Goal: Answer question/provide support: Share knowledge or assist other users

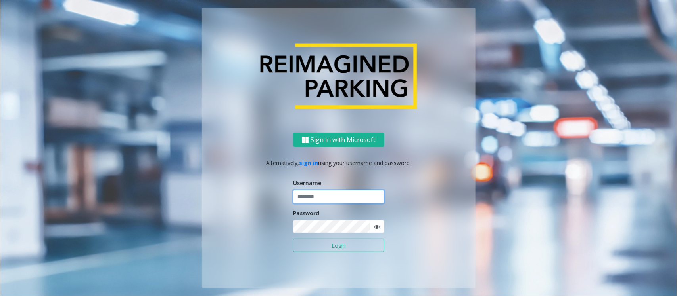
click at [324, 203] on input "text" at bounding box center [338, 196] width 91 height 13
type input "**********"
click at [324, 203] on input "**********" at bounding box center [338, 196] width 91 height 13
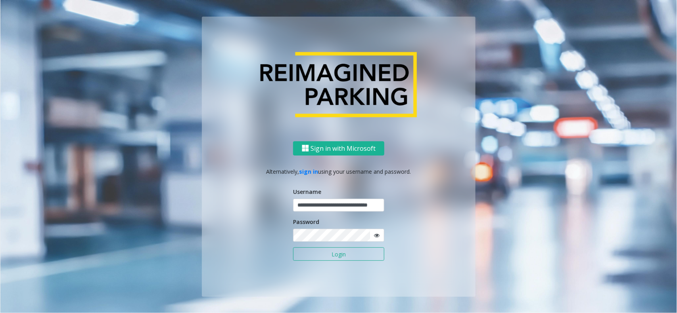
click at [316, 258] on button "Login" at bounding box center [338, 254] width 91 height 13
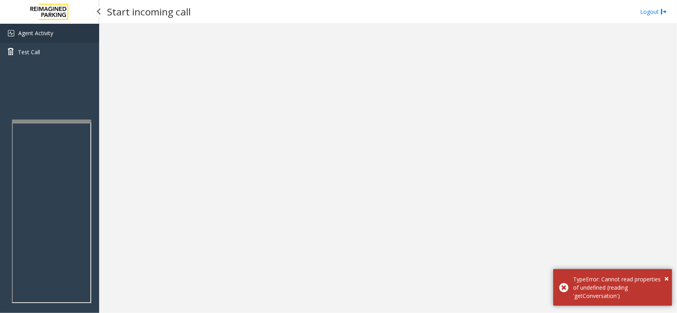
click at [54, 38] on link "Agent Activity" at bounding box center [49, 33] width 99 height 19
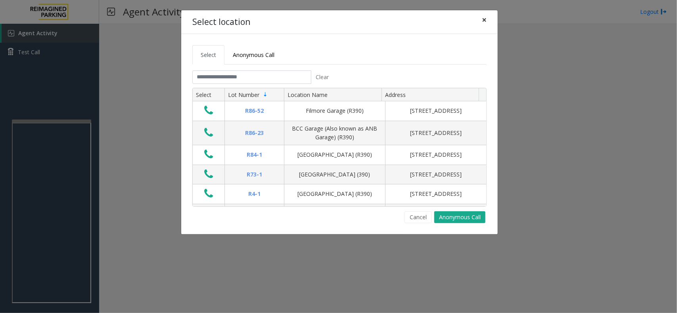
click at [486, 20] on button "×" at bounding box center [484, 19] width 16 height 19
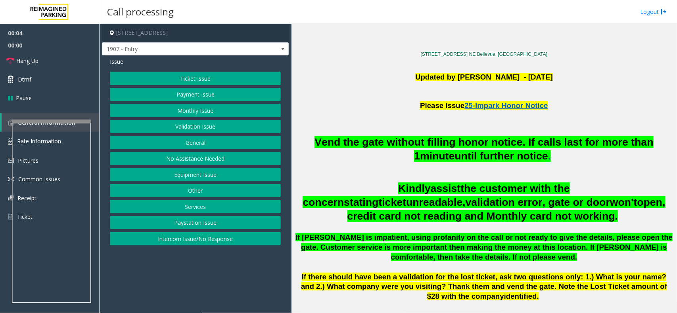
scroll to position [149, 0]
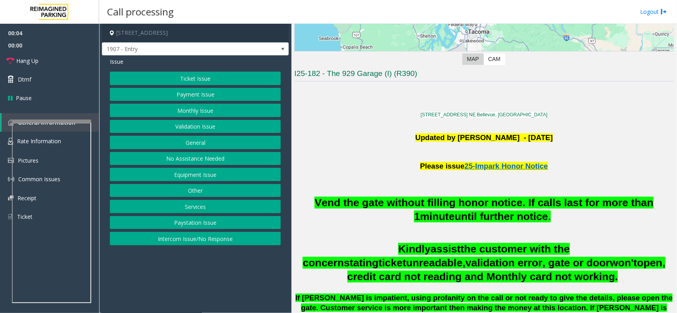
click at [440, 211] on span "minute" at bounding box center [437, 217] width 34 height 12
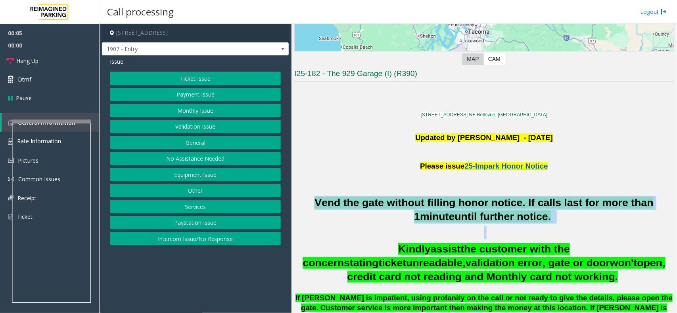
click at [440, 211] on span "minute" at bounding box center [437, 217] width 34 height 12
copy h2 "Vend the gate without filling honor notice. If calls last for more than 1 minut…"
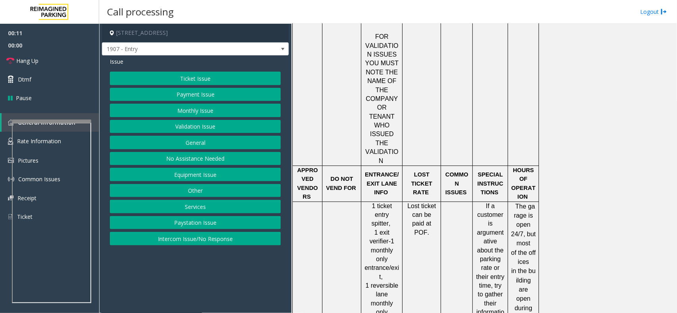
scroll to position [842, 0]
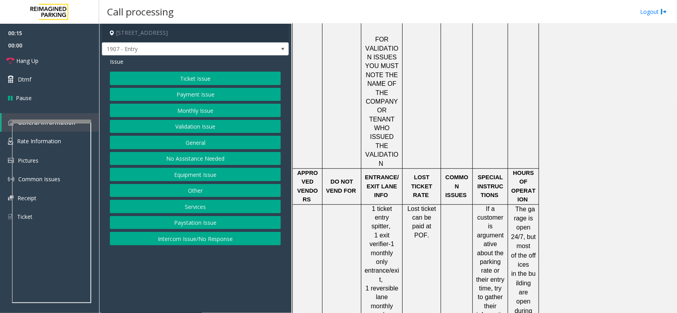
click at [199, 205] on button "Services" at bounding box center [195, 206] width 171 height 13
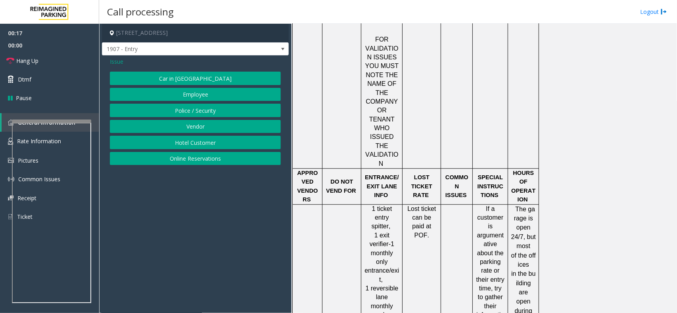
click at [204, 157] on button "Online Reservations" at bounding box center [195, 158] width 171 height 13
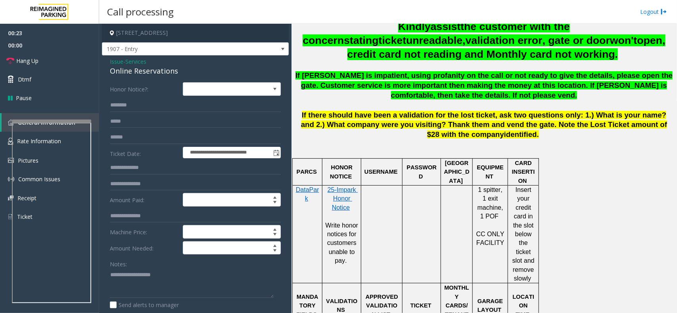
scroll to position [359, 0]
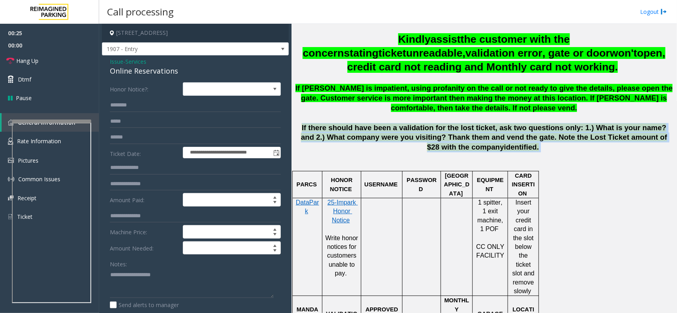
drag, startPoint x: 296, startPoint y: 128, endPoint x: 534, endPoint y: 151, distance: 238.9
click at [531, 147] on p "If there should have been a validation for the lost ticket, ask two questions o…" at bounding box center [483, 137] width 379 height 29
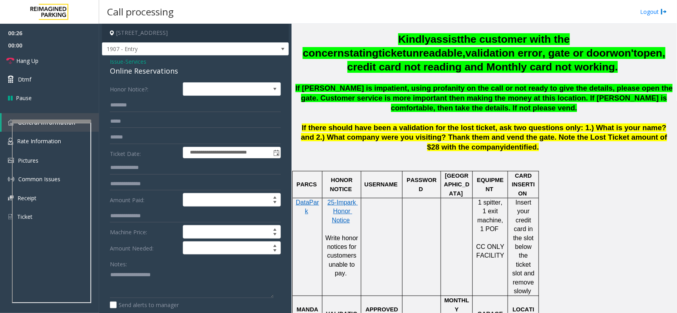
click at [538, 164] on p at bounding box center [483, 166] width 381 height 9
click at [490, 137] on span "If there should have been a validation for the lost ticket, ask two questions o…" at bounding box center [484, 138] width 366 height 28
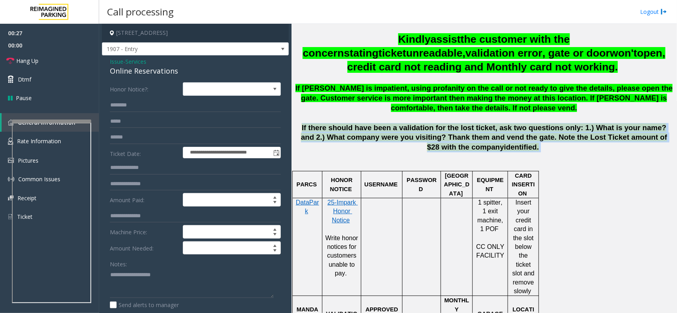
click at [490, 137] on span "If there should have been a validation for the lost ticket, ask two questions o…" at bounding box center [484, 138] width 366 height 28
click at [492, 138] on span "If there should have been a validation for the lost ticket, ask two questions o…" at bounding box center [484, 138] width 366 height 28
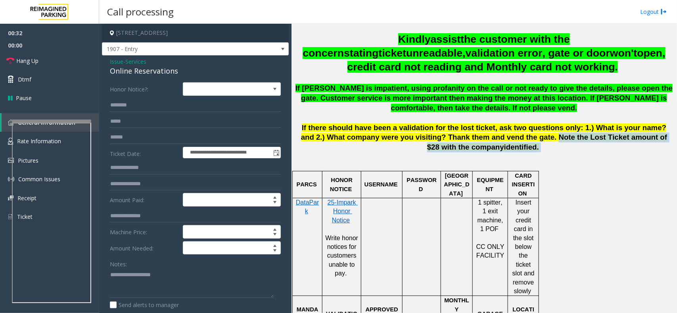
drag, startPoint x: 492, startPoint y: 138, endPoint x: 499, endPoint y: 147, distance: 11.7
click at [499, 147] on p "If there should have been a validation for the lost ticket, ask two questions o…" at bounding box center [483, 137] width 379 height 29
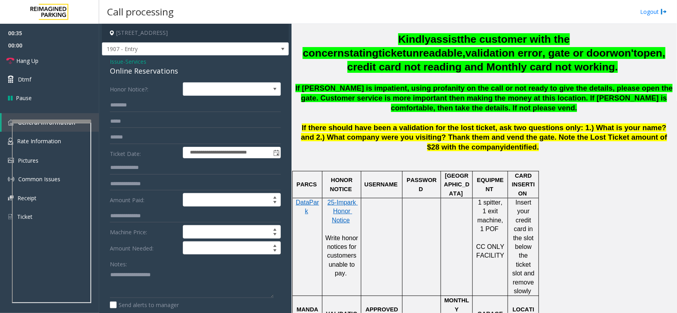
click at [120, 62] on span "Issue" at bounding box center [116, 61] width 13 height 8
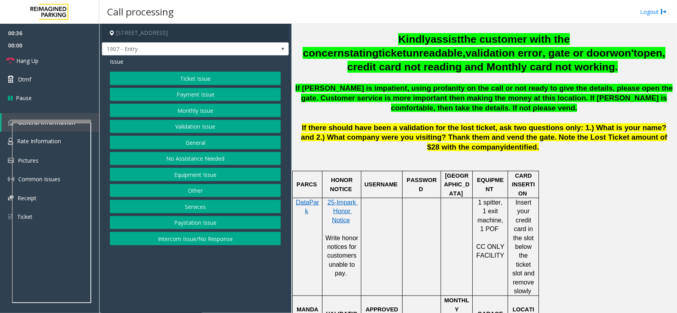
click at [195, 105] on button "Monthly Issue" at bounding box center [195, 110] width 171 height 13
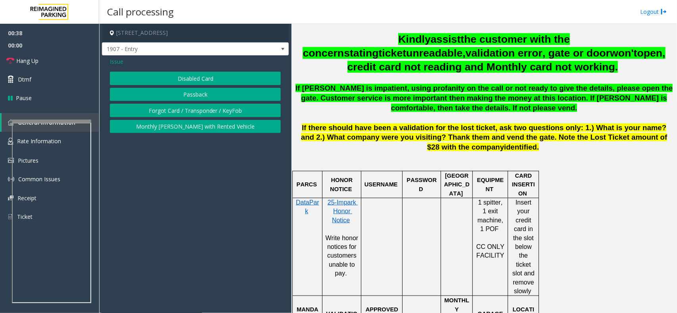
click at [118, 62] on span "Issue" at bounding box center [116, 61] width 13 height 8
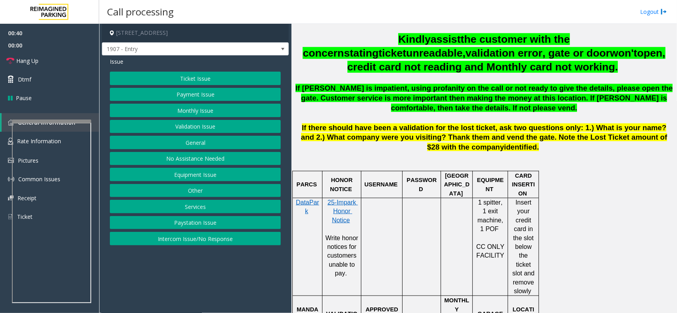
click at [193, 206] on button "Services" at bounding box center [195, 206] width 171 height 13
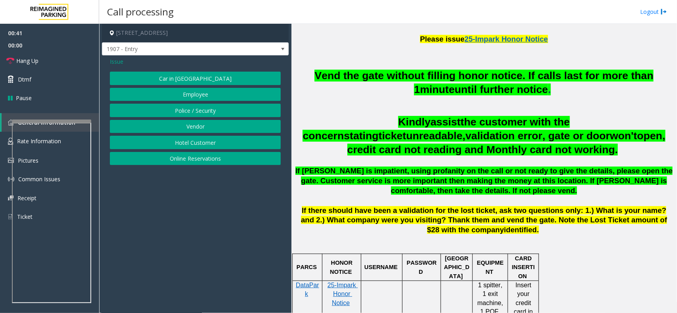
scroll to position [210, 0]
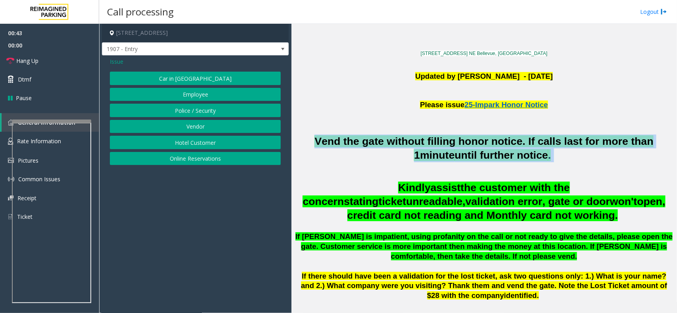
drag, startPoint x: 307, startPoint y: 138, endPoint x: 553, endPoint y: 153, distance: 246.2
click at [553, 153] on h2 "Vend the gate without filling honor notice. If calls last for more than 1 minut…" at bounding box center [483, 149] width 379 height 28
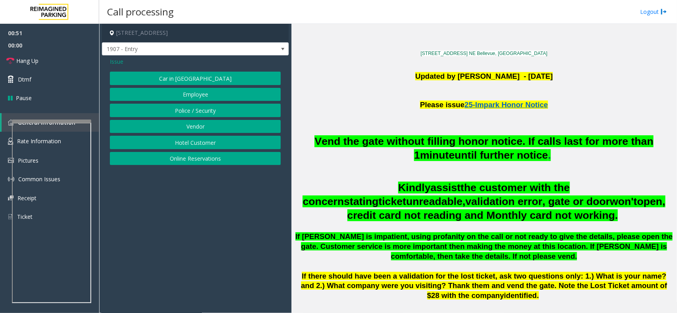
click at [117, 65] on span "Issue" at bounding box center [116, 61] width 13 height 8
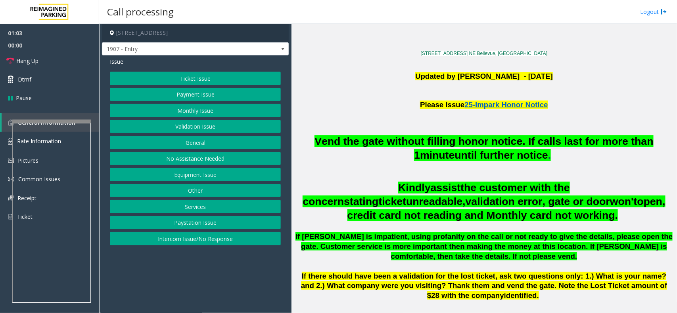
click at [199, 178] on button "Equipment Issue" at bounding box center [195, 174] width 171 height 13
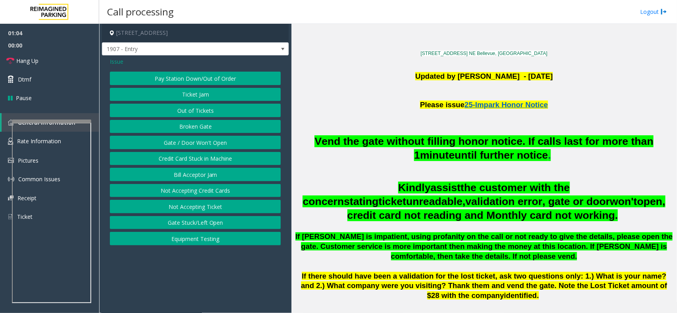
click at [201, 139] on button "Gate / Door Won't Open" at bounding box center [195, 142] width 171 height 13
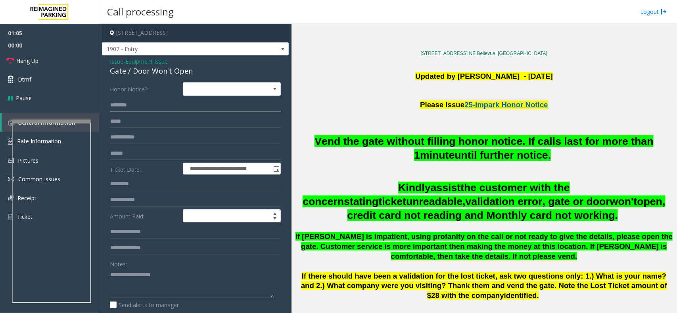
click at [172, 103] on input "text" at bounding box center [195, 105] width 171 height 13
type input "********"
type input "**********"
click at [28, 63] on span "Hang Up" at bounding box center [27, 61] width 22 height 8
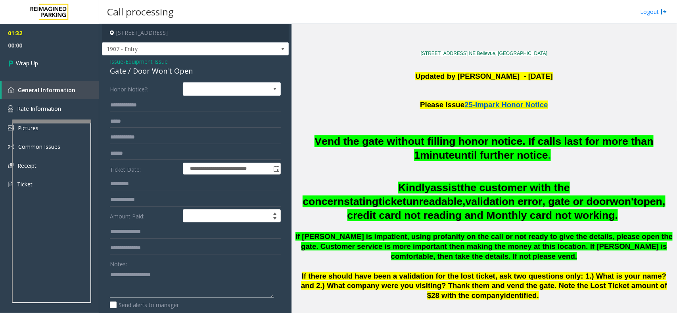
click at [186, 273] on textarea at bounding box center [192, 284] width 164 height 30
paste textarea "**********"
click at [164, 75] on div "Gate / Door Won't Open" at bounding box center [195, 71] width 171 height 11
click at [164, 76] on div "Gate / Door Won't Open" at bounding box center [195, 71] width 171 height 11
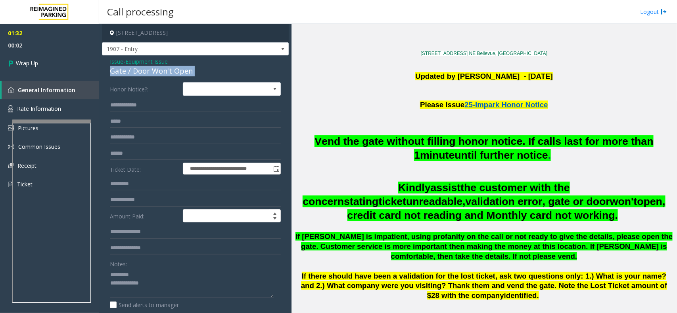
copy div "Gate / Door Won't Open"
click at [145, 274] on textarea at bounding box center [192, 284] width 164 height 30
paste textarea "**********"
click at [162, 290] on textarea at bounding box center [192, 284] width 164 height 30
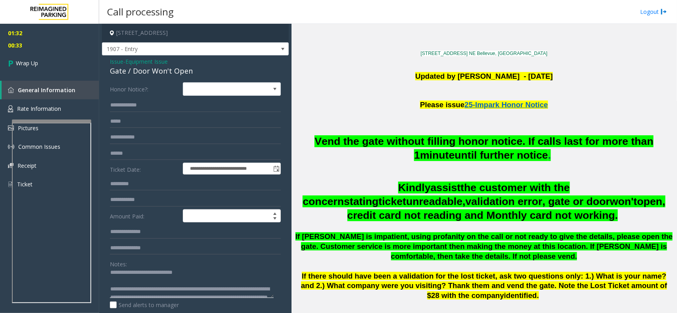
scroll to position [0, 0]
click at [130, 288] on textarea at bounding box center [192, 284] width 164 height 30
click at [113, 280] on textarea at bounding box center [192, 284] width 164 height 30
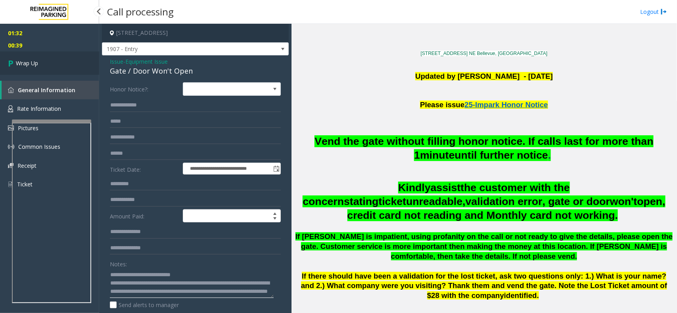
type textarea "**********"
click at [50, 63] on link "Wrap Up" at bounding box center [49, 63] width 99 height 23
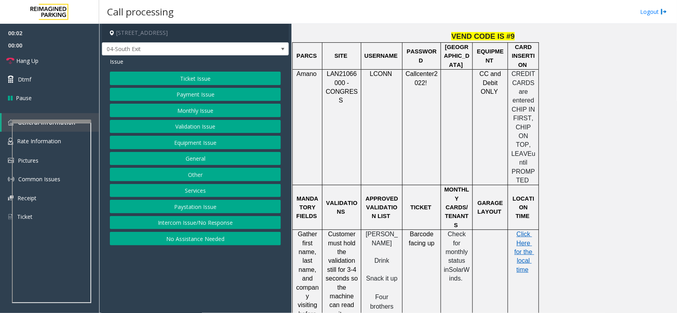
scroll to position [594, 0]
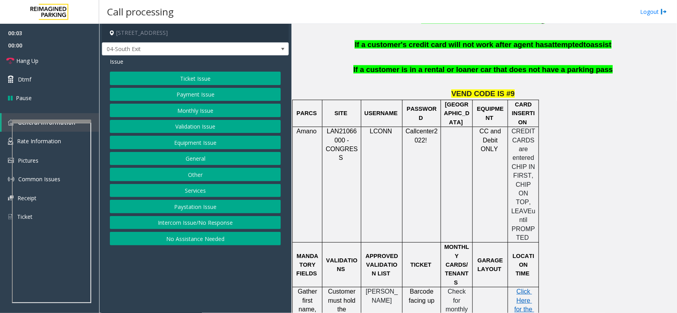
click at [345, 128] on span "LAN21066000 - CONGRESS" at bounding box center [341, 144] width 32 height 33
copy span "LAN21066000"
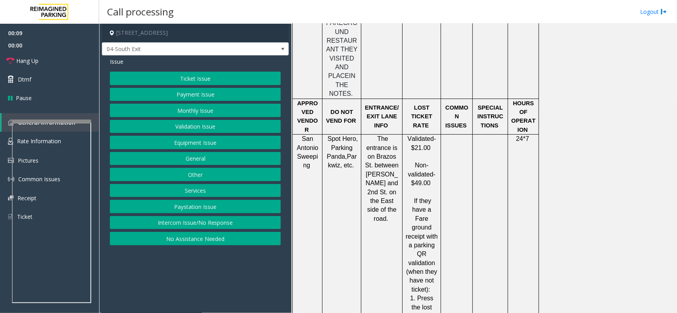
scroll to position [1138, 0]
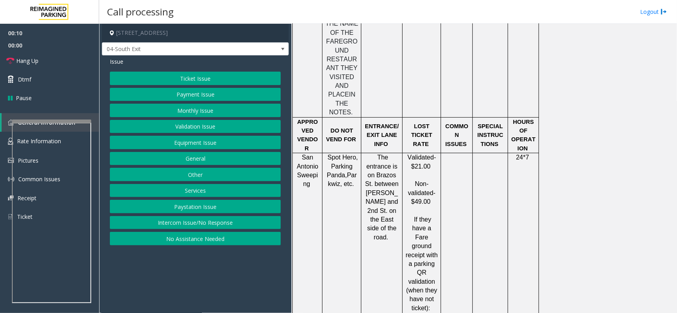
click at [195, 80] on button "Ticket Issue" at bounding box center [195, 78] width 171 height 13
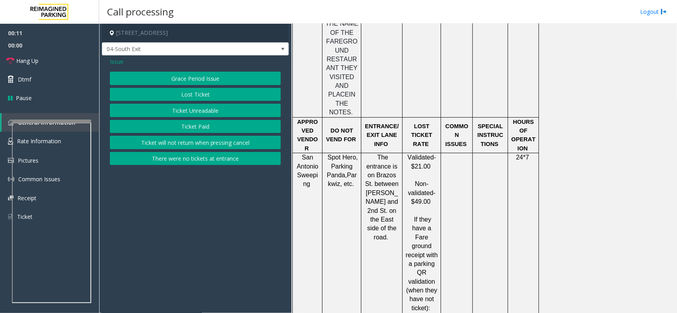
click at [215, 90] on button "Lost Ticket" at bounding box center [195, 94] width 171 height 13
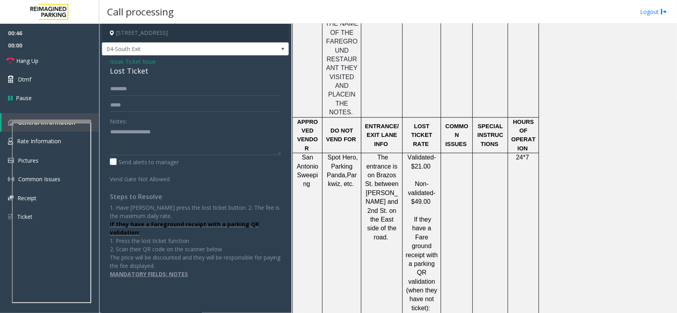
click at [106, 137] on div "Notes: Send alerts to manager Vend Gate Not Allowed Steps to Resolve 1. Have [P…" at bounding box center [195, 180] width 183 height 196
click at [128, 140] on textarea at bounding box center [195, 141] width 171 height 30
paste textarea "**********"
click at [138, 68] on div "Lost Ticket" at bounding box center [195, 71] width 171 height 11
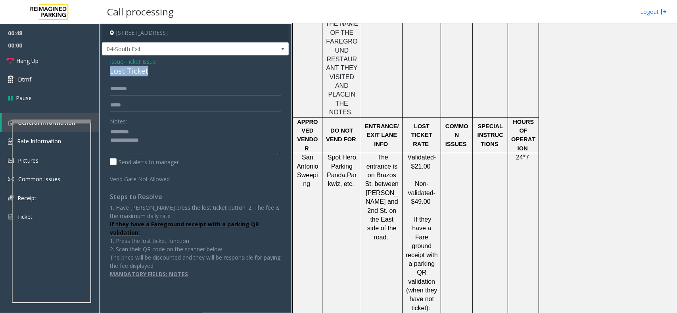
click at [138, 68] on div "Lost Ticket" at bounding box center [195, 71] width 171 height 11
copy div "Lost Ticket"
click at [139, 126] on textarea at bounding box center [195, 141] width 171 height 30
paste textarea "**********"
click at [111, 130] on textarea at bounding box center [195, 141] width 171 height 30
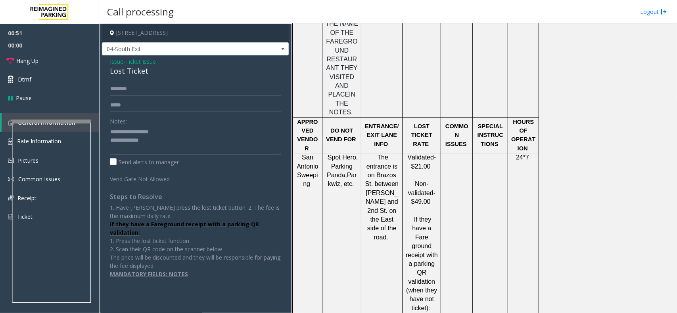
click at [145, 142] on textarea at bounding box center [195, 141] width 171 height 30
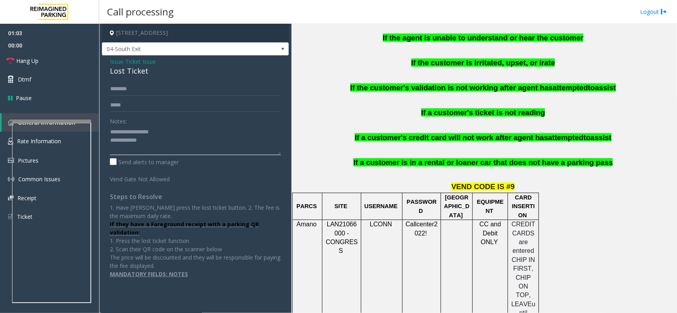
scroll to position [494, 0]
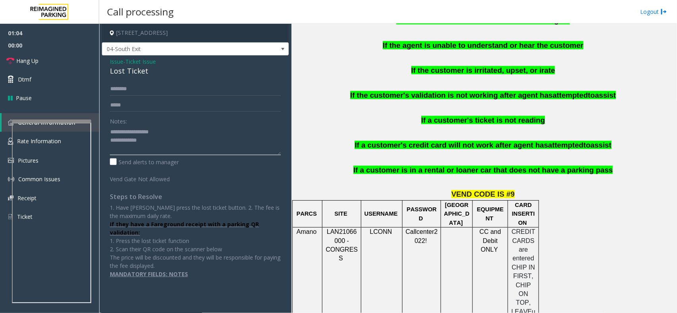
type textarea "**********"
drag, startPoint x: 455, startPoint y: 177, endPoint x: 510, endPoint y: 176, distance: 55.9
click at [510, 189] on p "VEND CODE IS #9" at bounding box center [483, 194] width 379 height 10
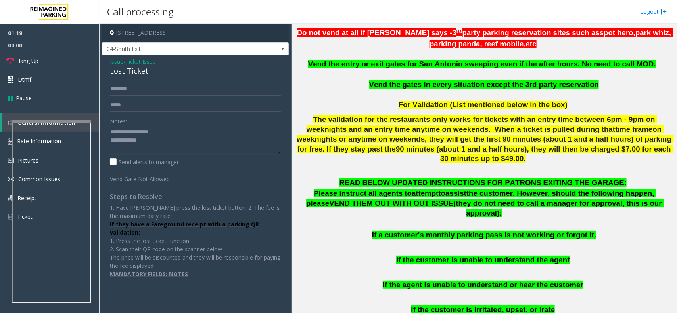
scroll to position [97, 0]
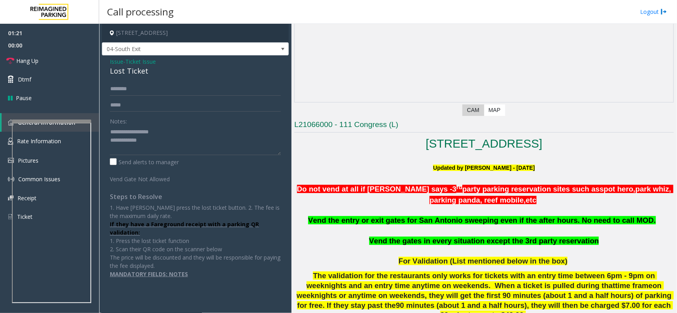
click at [115, 63] on span "Issue" at bounding box center [116, 61] width 13 height 8
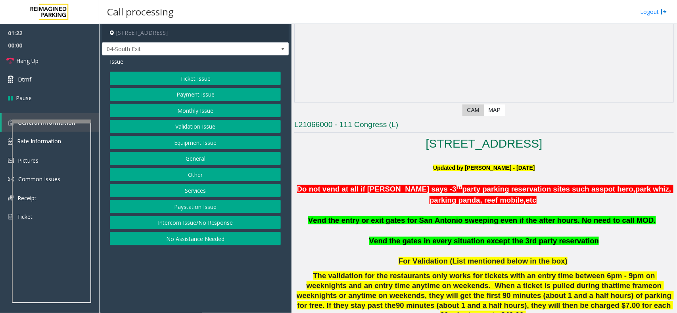
click at [202, 123] on button "Validation Issue" at bounding box center [195, 126] width 171 height 13
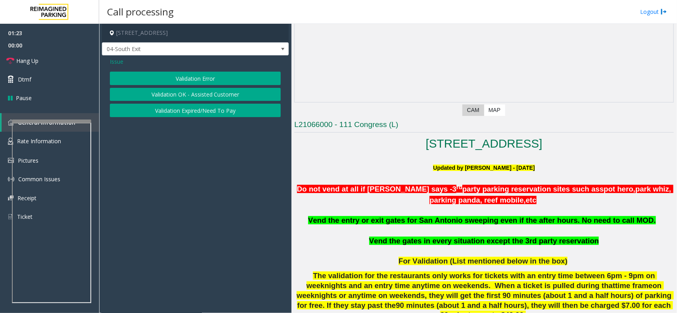
click at [197, 77] on button "Validation Error" at bounding box center [195, 78] width 171 height 13
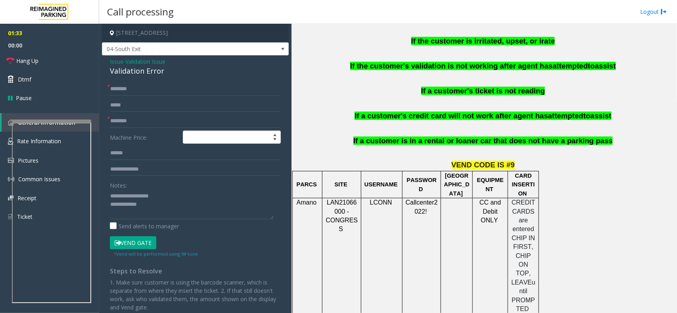
scroll to position [543, 0]
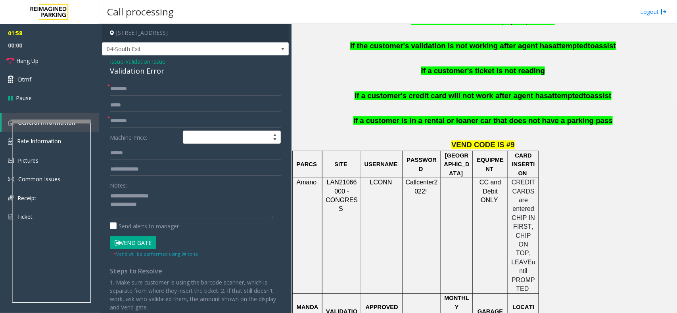
click at [126, 75] on div "Validation Error" at bounding box center [195, 71] width 171 height 11
copy div "Validation Error"
click at [174, 191] on textarea at bounding box center [192, 205] width 164 height 30
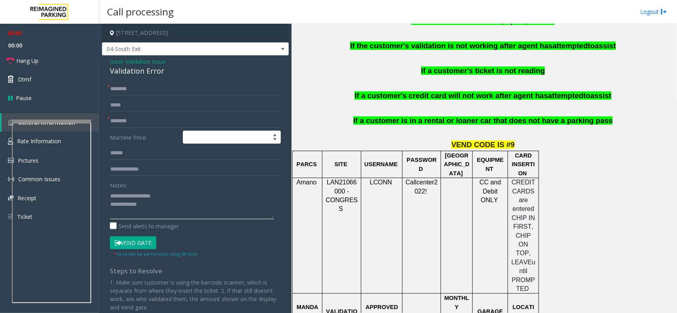
paste textarea "**********"
click at [158, 197] on textarea at bounding box center [192, 205] width 164 height 30
click at [162, 208] on textarea at bounding box center [192, 205] width 164 height 30
click at [42, 58] on link "Hang Up" at bounding box center [49, 61] width 99 height 19
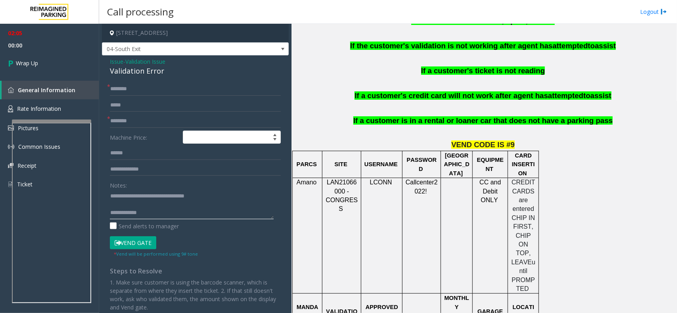
click at [187, 216] on textarea at bounding box center [192, 205] width 164 height 30
paste textarea "**********"
drag, startPoint x: 159, startPoint y: 194, endPoint x: 206, endPoint y: 195, distance: 48.0
click at [206, 195] on textarea at bounding box center [192, 205] width 164 height 30
type textarea "**********"
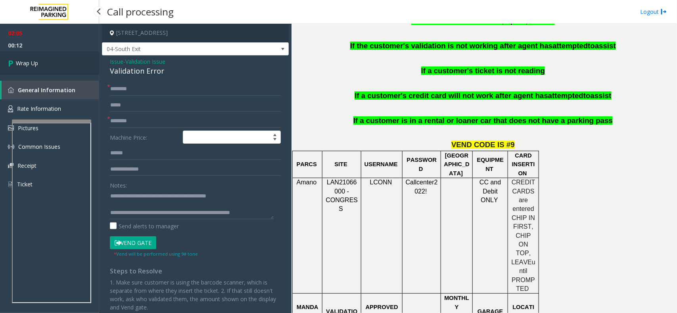
click at [53, 61] on link "Wrap Up" at bounding box center [49, 63] width 99 height 23
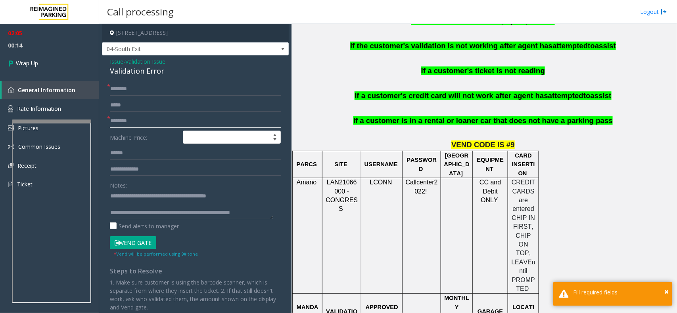
drag, startPoint x: 131, startPoint y: 127, endPoint x: 124, endPoint y: 128, distance: 7.1
click at [130, 126] on input "text" at bounding box center [195, 121] width 171 height 13
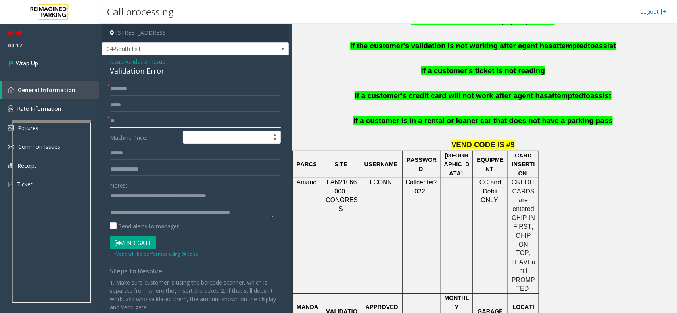
type input "**"
click at [129, 85] on input "*" at bounding box center [195, 88] width 171 height 13
type input "**"
click at [37, 67] on span "Wrap Up" at bounding box center [27, 63] width 22 height 8
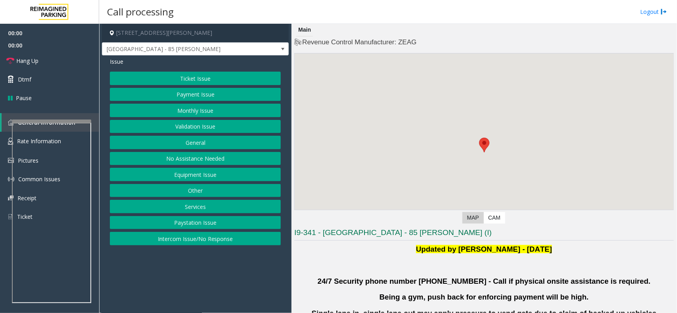
click at [203, 128] on button "Validation Issue" at bounding box center [195, 126] width 171 height 13
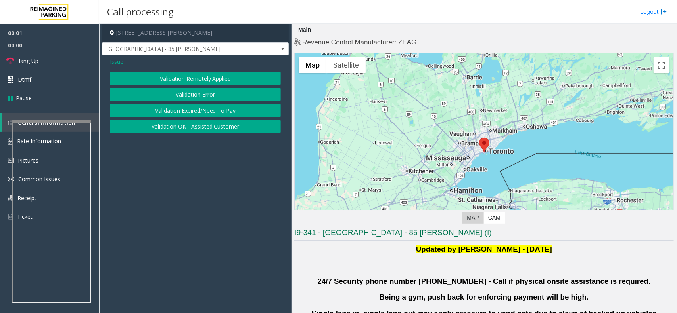
click at [199, 90] on button "Validation Error" at bounding box center [195, 94] width 171 height 13
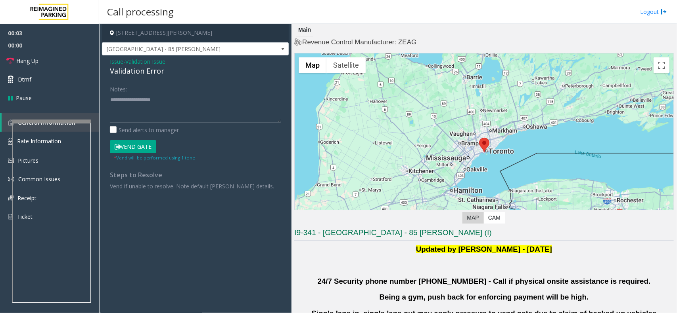
click at [145, 95] on textarea at bounding box center [195, 109] width 171 height 30
paste textarea "**********"
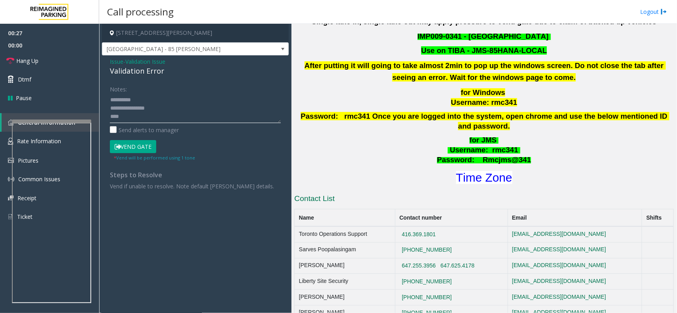
scroll to position [297, 0]
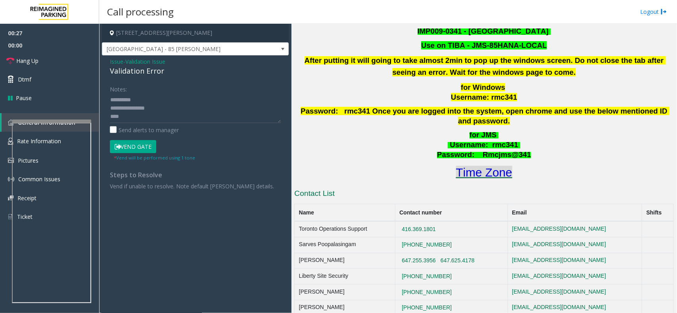
drag, startPoint x: 477, startPoint y: 153, endPoint x: 476, endPoint y: 164, distance: 10.4
click at [477, 157] on div "for JMS Username : rmc341 Password: Rmcjms@341 Time Zone" at bounding box center [483, 155] width 379 height 50
click at [478, 166] on font "Time Zone" at bounding box center [484, 172] width 56 height 13
click at [136, 122] on textarea at bounding box center [195, 109] width 171 height 30
click at [135, 112] on textarea at bounding box center [195, 109] width 171 height 30
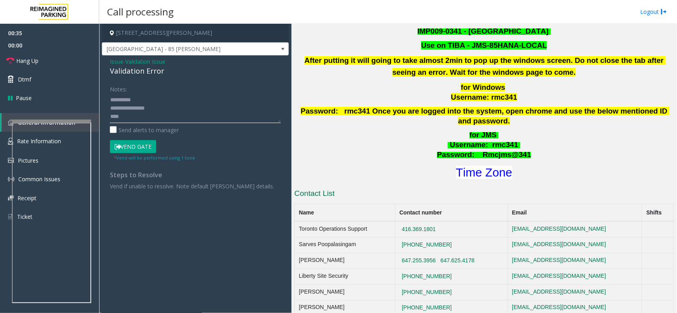
click at [129, 118] on textarea at bounding box center [195, 109] width 171 height 30
click at [159, 111] on textarea at bounding box center [195, 109] width 171 height 30
click at [168, 124] on div "Notes: Send alerts to manager" at bounding box center [195, 108] width 171 height 52
click at [166, 116] on textarea at bounding box center [195, 109] width 171 height 30
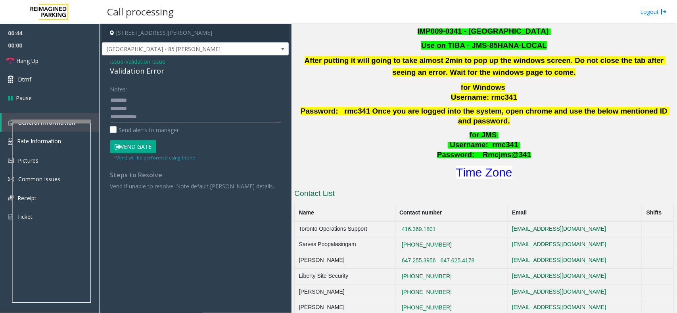
paste textarea "**********"
click at [137, 146] on button "Vend Gate" at bounding box center [133, 146] width 46 height 13
click at [143, 76] on div "Validation Error" at bounding box center [195, 71] width 171 height 11
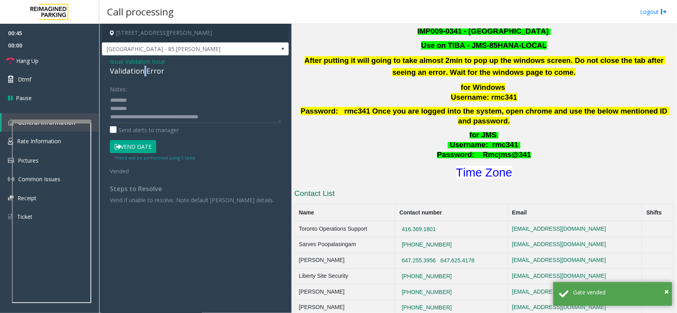
click at [143, 76] on div "Validation Error" at bounding box center [195, 71] width 171 height 11
copy div "Validation Error"
click at [140, 108] on textarea at bounding box center [195, 109] width 171 height 30
paste textarea "**********"
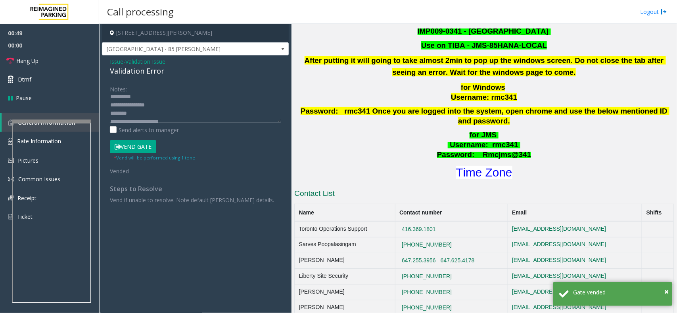
scroll to position [0, 0]
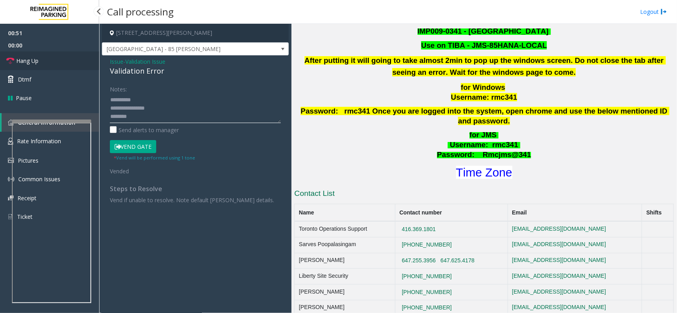
type textarea "**********"
click at [32, 57] on span "Hang Up" at bounding box center [27, 61] width 22 height 8
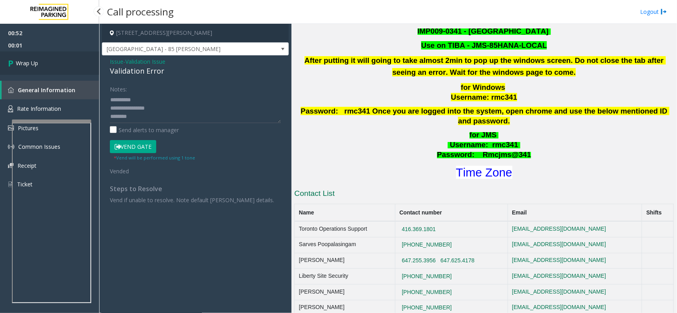
click at [42, 56] on link "Wrap Up" at bounding box center [49, 63] width 99 height 23
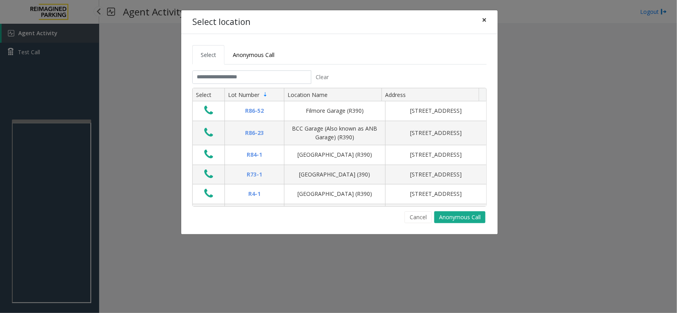
drag, startPoint x: 482, startPoint y: 19, endPoint x: 303, endPoint y: 3, distance: 179.1
click at [482, 19] on span "×" at bounding box center [484, 19] width 5 height 11
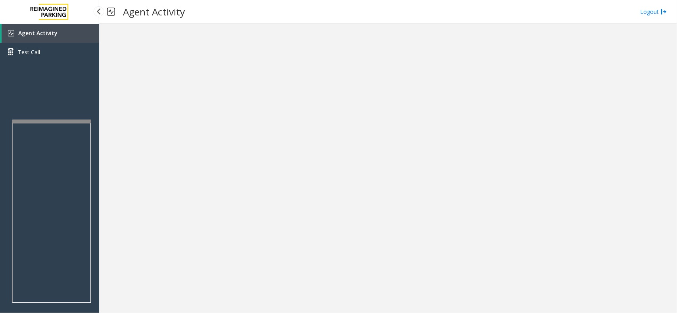
click at [71, 25] on link "Agent Activity" at bounding box center [50, 33] width 97 height 19
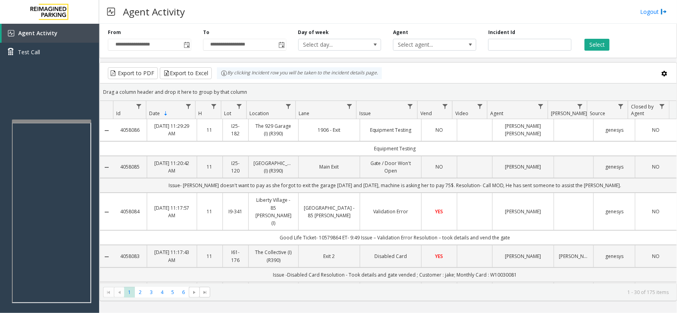
click at [611, 41] on div "Select" at bounding box center [624, 40] width 95 height 22
click at [605, 43] on button "Select" at bounding box center [596, 45] width 25 height 12
drag, startPoint x: 587, startPoint y: 35, endPoint x: 587, endPoint y: 42, distance: 7.6
click at [587, 35] on div "Select" at bounding box center [624, 40] width 95 height 22
drag, startPoint x: 583, startPoint y: 31, endPoint x: 444, endPoint y: 5, distance: 141.6
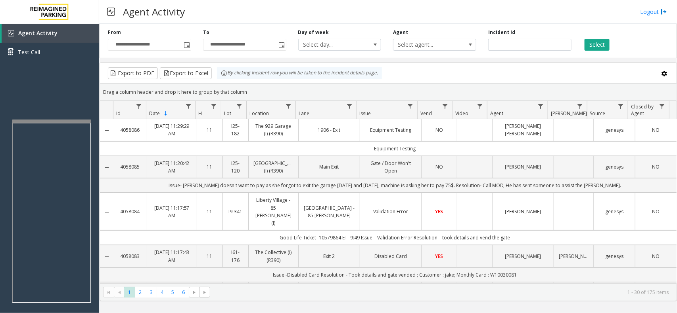
click at [583, 32] on div "Select" at bounding box center [624, 40] width 95 height 22
click at [598, 48] on button "Select" at bounding box center [596, 45] width 25 height 12
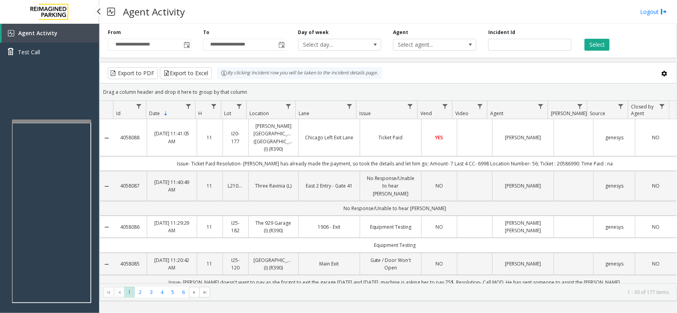
click at [36, 34] on span "Agent Activity" at bounding box center [37, 33] width 39 height 8
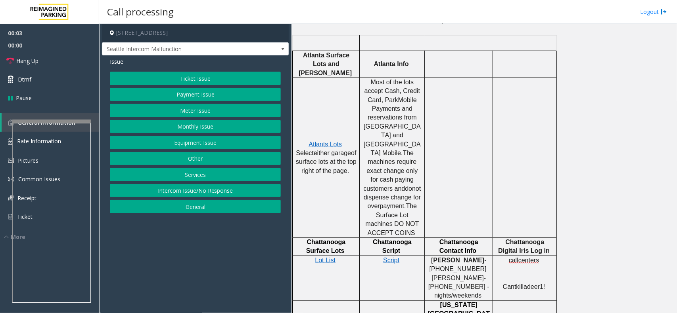
scroll to position [99, 0]
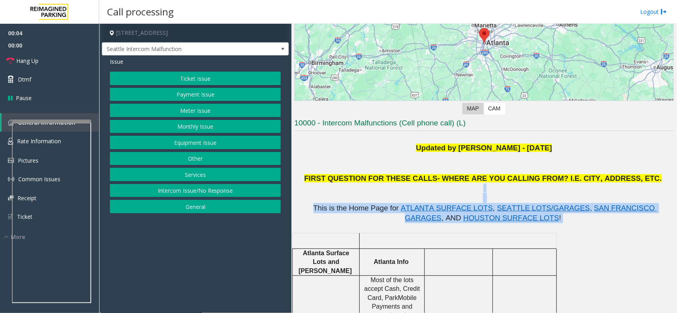
drag, startPoint x: 373, startPoint y: 193, endPoint x: 581, endPoint y: 222, distance: 210.1
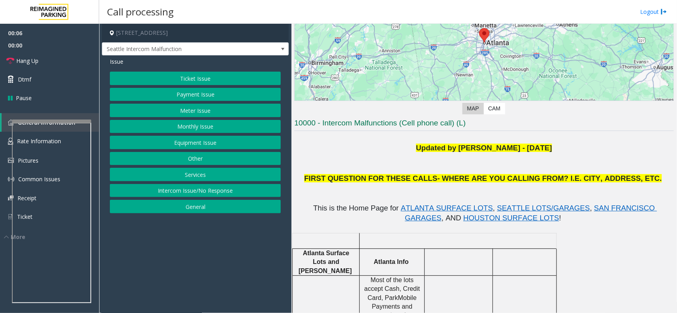
click at [205, 290] on app-call-processing-form "[STREET_ADDRESS] [GEOGRAPHIC_DATA] Intercom Malfunction Issue Ticket Issue Paym…" at bounding box center [195, 169] width 192 height 290
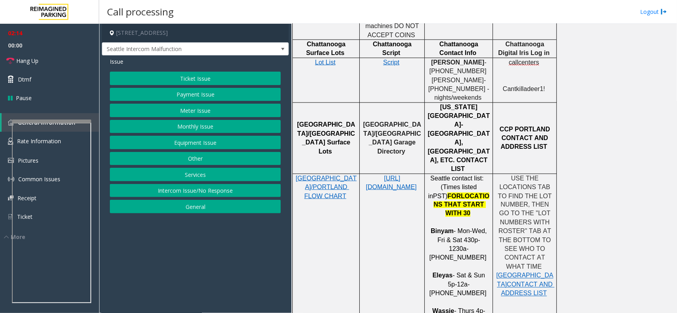
scroll to position [198, 0]
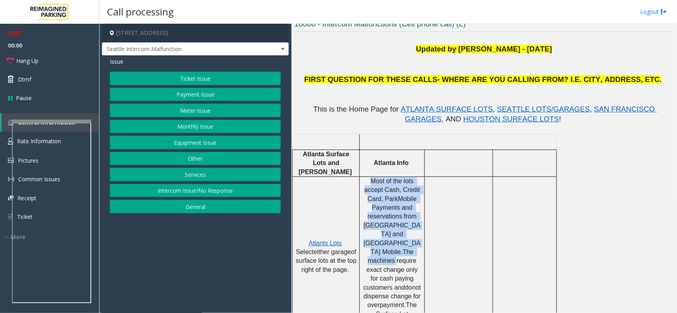
drag, startPoint x: 369, startPoint y: 172, endPoint x: 667, endPoint y: 239, distance: 304.5
click at [403, 233] on p "Most of the lots accept Cash, Credit Card, ParkMobile Payments and reservations…" at bounding box center [391, 257] width 59 height 160
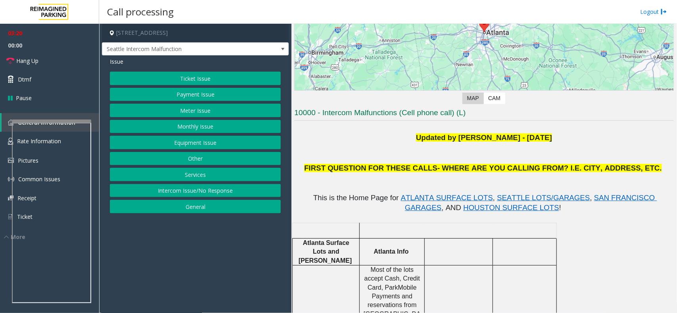
scroll to position [99, 0]
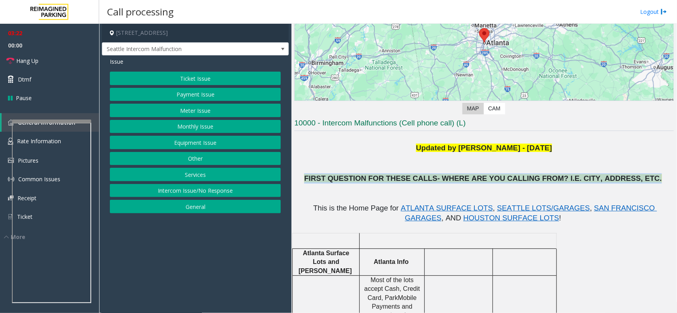
drag, startPoint x: 329, startPoint y: 179, endPoint x: 623, endPoint y: 178, distance: 294.1
click at [623, 178] on p "FIRST QUESTION FOR THESE CALLS- WHERE ARE YOU CALLING FROM? I.E. CITY, ADDRESS,…" at bounding box center [483, 179] width 379 height 10
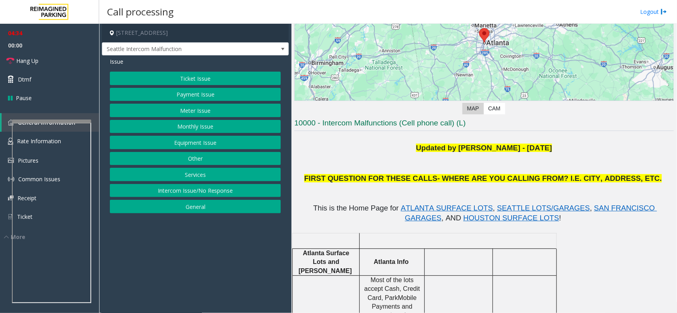
click at [315, 170] on p at bounding box center [483, 168] width 379 height 10
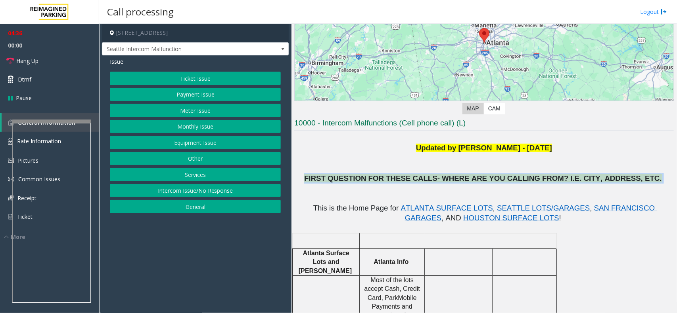
drag, startPoint x: 316, startPoint y: 174, endPoint x: 576, endPoint y: 177, distance: 259.6
click at [637, 178] on p "FIRST QUESTION FOR THESE CALLS- WHERE ARE YOU CALLING FROM? I.E. CITY, ADDRESS,…" at bounding box center [483, 179] width 379 height 10
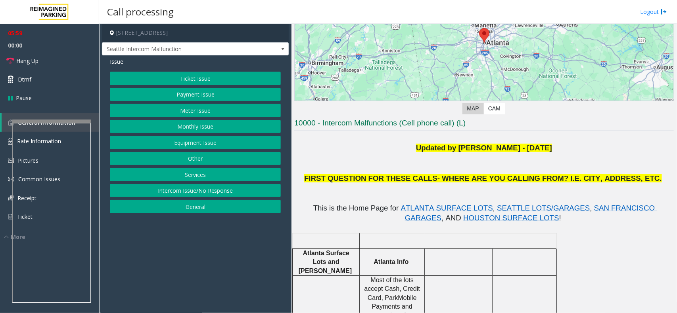
click at [325, 155] on div "Updated by [PERSON_NAME] - [DATE] FIRST QUESTION FOR THESE CALLS- WHERE ARE YOU…" at bounding box center [483, 163] width 379 height 41
click at [339, 170] on p at bounding box center [483, 168] width 379 height 10
click at [340, 178] on span "FIRST QUESTION FOR THESE CALLS- WHERE ARE YOU CALLING FROM? I.E. CITY, ADDRESS,…" at bounding box center [482, 178] width 357 height 8
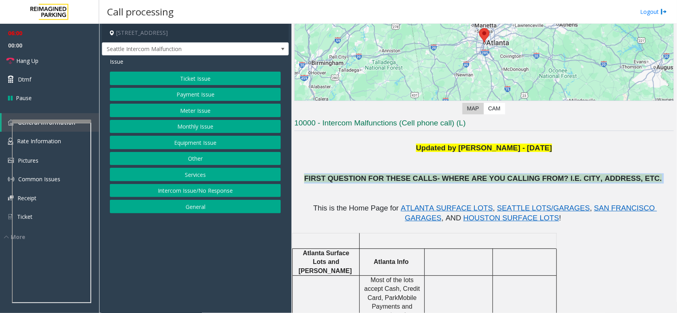
click at [341, 178] on span "FIRST QUESTION FOR THESE CALLS- WHERE ARE YOU CALLING FROM? I.E. CITY, ADDRESS,…" at bounding box center [482, 178] width 357 height 8
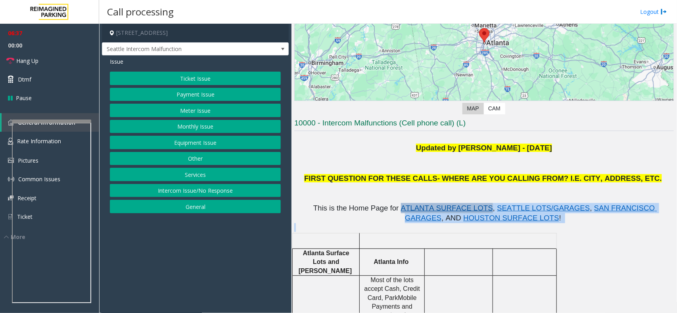
drag, startPoint x: 526, startPoint y: 225, endPoint x: 378, endPoint y: 210, distance: 149.3
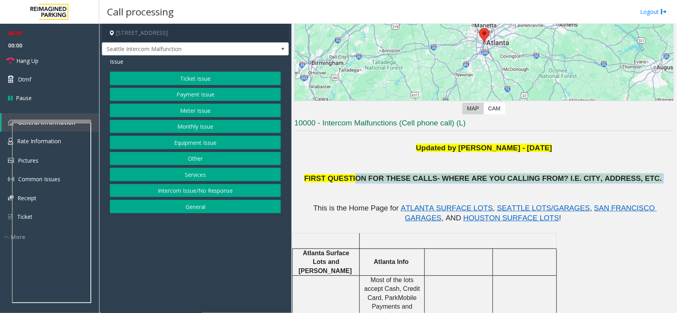
drag, startPoint x: 378, startPoint y: 177, endPoint x: 625, endPoint y: 179, distance: 247.3
click at [625, 179] on b "FIRST QUESTION FOR THESE CALLS- WHERE ARE YOU CALLING FROM? I.E. CITY, ADDRESS,…" at bounding box center [483, 179] width 359 height 6
click at [391, 179] on span "FIRST QUESTION FOR THESE CALLS- WHERE ARE YOU CALLING FROM? I.E. CITY, ADDRESS,…" at bounding box center [482, 178] width 357 height 8
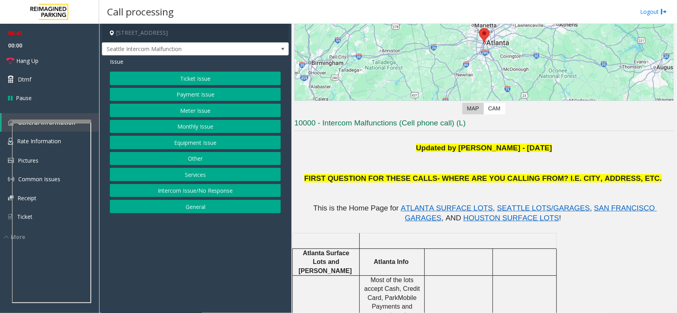
click at [391, 179] on span "FIRST QUESTION FOR THESE CALLS- WHERE ARE YOU CALLING FROM? I.E. CITY, ADDRESS,…" at bounding box center [482, 178] width 357 height 8
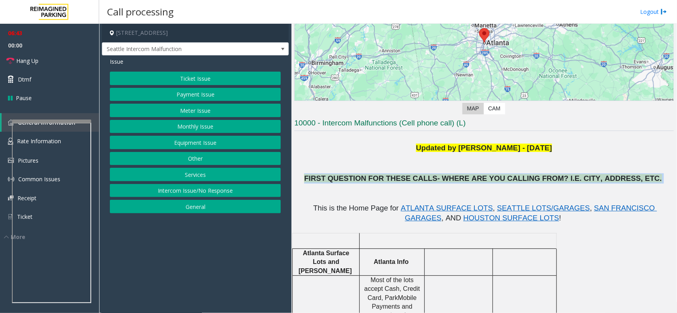
click at [391, 179] on span "FIRST QUESTION FOR THESE CALLS- WHERE ARE YOU CALLING FROM? I.E. CITY, ADDRESS,…" at bounding box center [482, 178] width 357 height 8
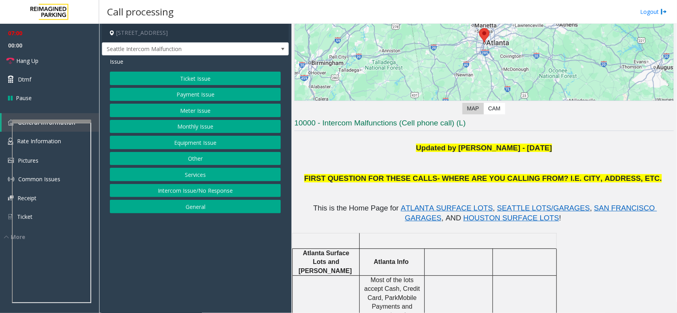
click at [333, 211] on span "This is the Home Page for" at bounding box center [356, 208] width 86 height 8
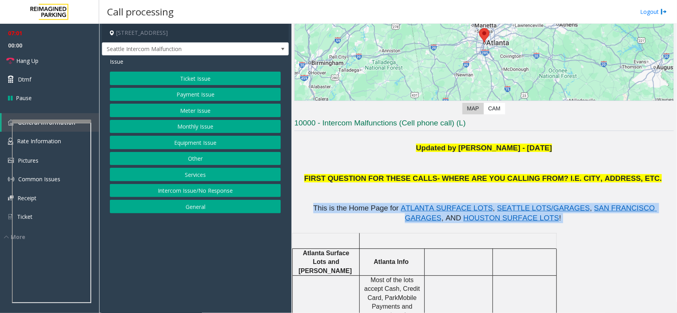
click at [333, 211] on span "This is the Home Page for" at bounding box center [356, 208] width 86 height 8
click at [337, 211] on span "This is the Home Page for" at bounding box center [356, 208] width 86 height 8
drag, startPoint x: 377, startPoint y: 206, endPoint x: 538, endPoint y: 222, distance: 162.1
click at [538, 222] on p "This is the Home Page for ATLANTA SURFACE LOTS , [GEOGRAPHIC_DATA] LOTS/GARAGES…" at bounding box center [483, 213] width 379 height 21
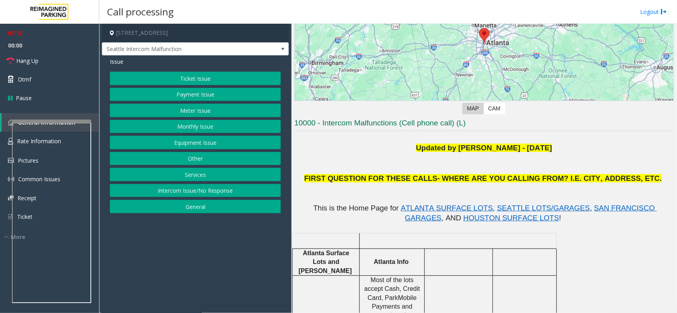
click at [526, 179] on span "FIRST QUESTION FOR THESE CALLS- WHERE ARE YOU CALLING FROM? I.E. CITY, ADDRESS,…" at bounding box center [482, 178] width 357 height 8
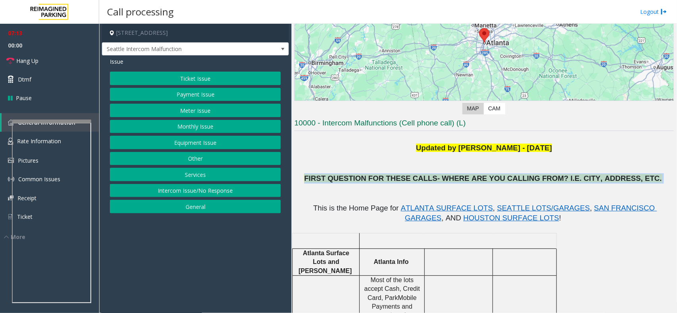
click at [526, 179] on span "FIRST QUESTION FOR THESE CALLS- WHERE ARE YOU CALLING FROM? I.E. CITY, ADDRESS,…" at bounding box center [482, 178] width 357 height 8
click at [494, 178] on span "FIRST QUESTION FOR THESE CALLS- WHERE ARE YOU CALLING FROM? I.E. CITY, ADDRESS,…" at bounding box center [482, 178] width 357 height 8
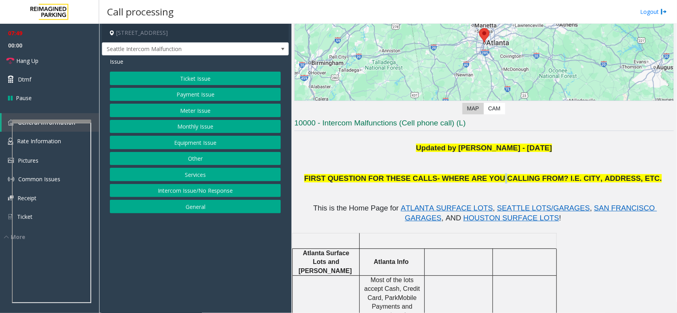
click at [494, 178] on span "FIRST QUESTION FOR THESE CALLS- WHERE ARE YOU CALLING FROM? I.E. CITY, ADDRESS,…" at bounding box center [482, 178] width 357 height 8
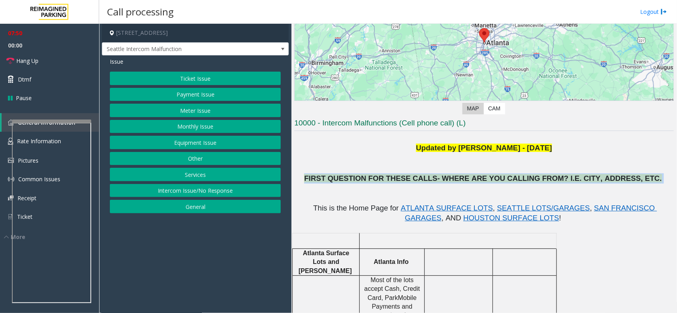
click at [494, 178] on span "FIRST QUESTION FOR THESE CALLS- WHERE ARE YOU CALLING FROM? I.E. CITY, ADDRESS,…" at bounding box center [482, 178] width 357 height 8
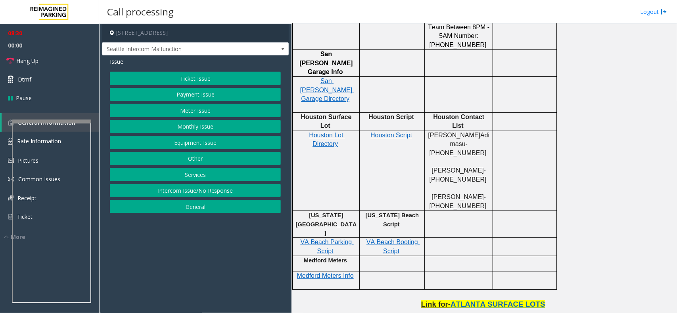
scroll to position [1437, 0]
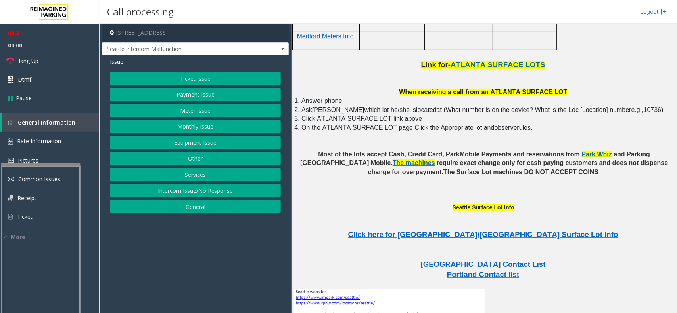
click at [40, 163] on div at bounding box center [40, 164] width 79 height 3
click at [40, 141] on span "Rate Information" at bounding box center [39, 142] width 44 height 8
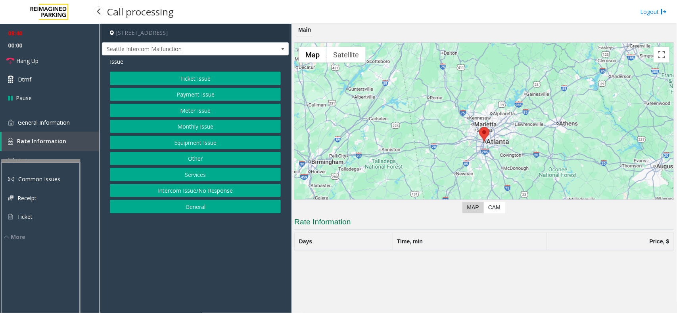
click at [40, 139] on span "Rate Information" at bounding box center [41, 142] width 49 height 8
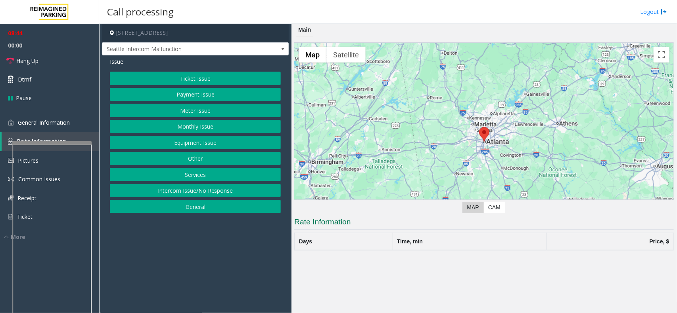
click at [46, 141] on div at bounding box center [51, 142] width 79 height 3
click at [201, 141] on button "Equipment Issue" at bounding box center [195, 142] width 171 height 13
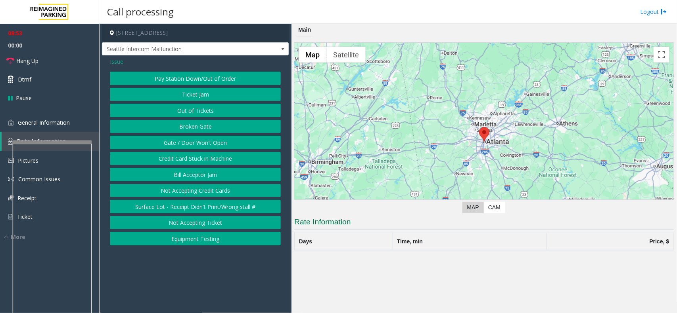
click at [204, 143] on button "Gate / Door Won't Open" at bounding box center [195, 142] width 171 height 13
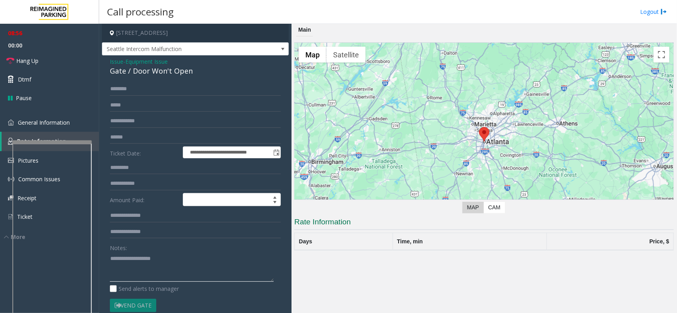
click at [167, 256] on textarea at bounding box center [192, 267] width 164 height 30
paste textarea "**********"
click at [172, 74] on div "Gate / Door Won't Open" at bounding box center [195, 71] width 171 height 11
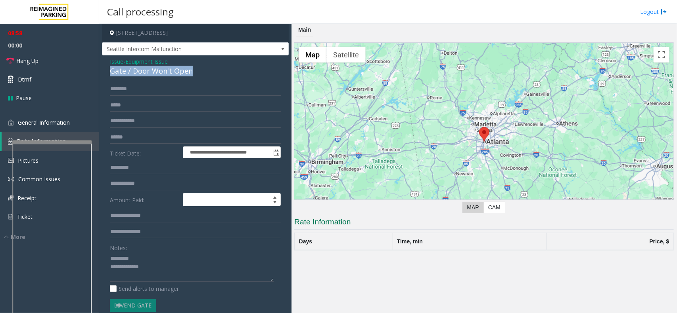
copy div "Gate / Door Won't Open"
click at [151, 256] on textarea at bounding box center [192, 267] width 164 height 30
paste textarea "**********"
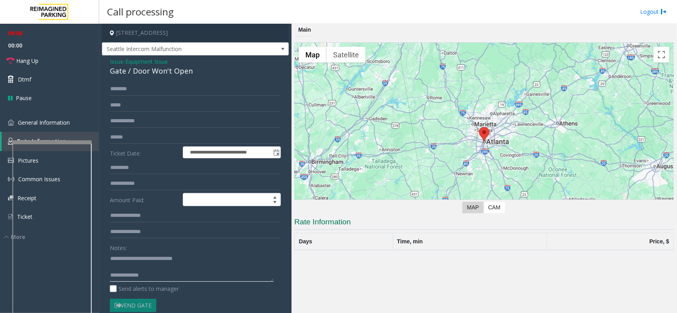
click at [166, 280] on textarea at bounding box center [192, 267] width 164 height 30
drag, startPoint x: 111, startPoint y: 257, endPoint x: 131, endPoint y: 260, distance: 20.1
click at [112, 258] on textarea at bounding box center [192, 267] width 164 height 30
click at [164, 275] on textarea at bounding box center [192, 267] width 164 height 30
click at [143, 266] on textarea at bounding box center [192, 267] width 164 height 30
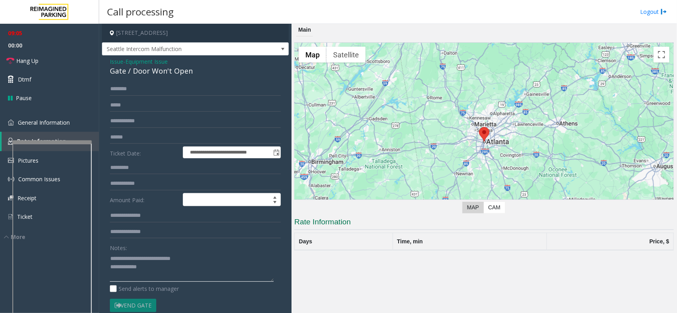
click at [149, 269] on textarea at bounding box center [192, 267] width 164 height 30
click at [195, 271] on textarea at bounding box center [192, 267] width 164 height 30
click at [163, 270] on textarea at bounding box center [192, 267] width 164 height 30
click at [167, 273] on textarea at bounding box center [192, 267] width 164 height 30
click at [166, 274] on textarea at bounding box center [192, 267] width 164 height 30
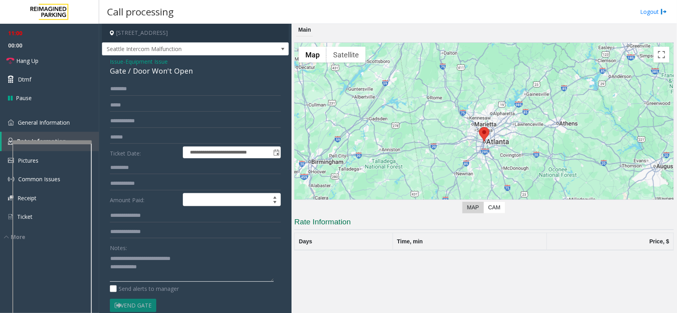
click at [164, 272] on textarea at bounding box center [192, 267] width 164 height 30
click at [84, 64] on link "Hang Up" at bounding box center [49, 61] width 99 height 19
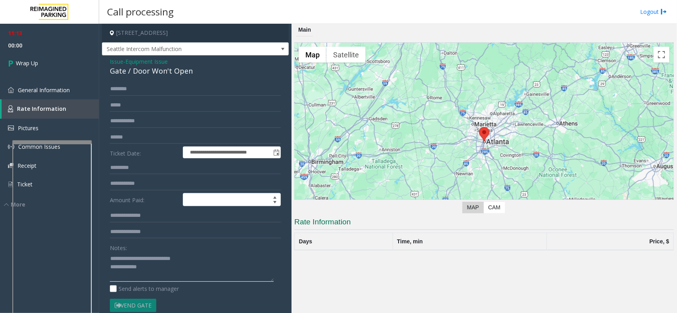
click at [153, 267] on textarea at bounding box center [192, 267] width 164 height 30
drag, startPoint x: 142, startPoint y: 270, endPoint x: 170, endPoint y: 272, distance: 28.6
click at [145, 270] on textarea at bounding box center [192, 267] width 164 height 30
click at [234, 267] on textarea at bounding box center [192, 267] width 164 height 30
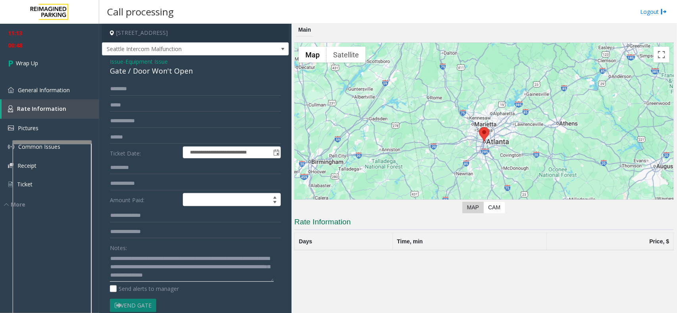
drag, startPoint x: 155, startPoint y: 277, endPoint x: 143, endPoint y: 266, distance: 16.0
click at [145, 266] on textarea at bounding box center [192, 267] width 164 height 30
drag, startPoint x: 143, startPoint y: 260, endPoint x: 153, endPoint y: 272, distance: 15.0
click at [153, 272] on textarea at bounding box center [192, 267] width 164 height 30
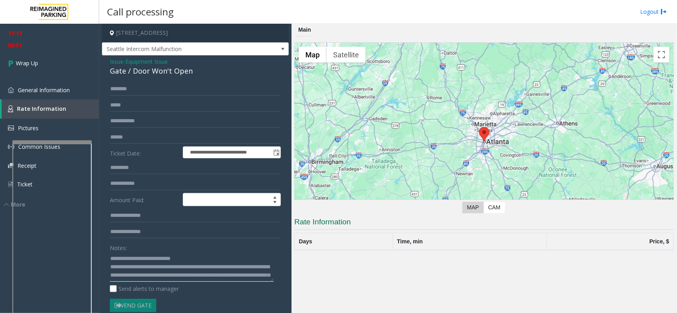
click at [224, 265] on textarea at bounding box center [192, 267] width 164 height 30
paste textarea "***"
drag, startPoint x: 155, startPoint y: 278, endPoint x: 164, endPoint y: 278, distance: 9.1
click at [158, 278] on textarea at bounding box center [192, 267] width 164 height 30
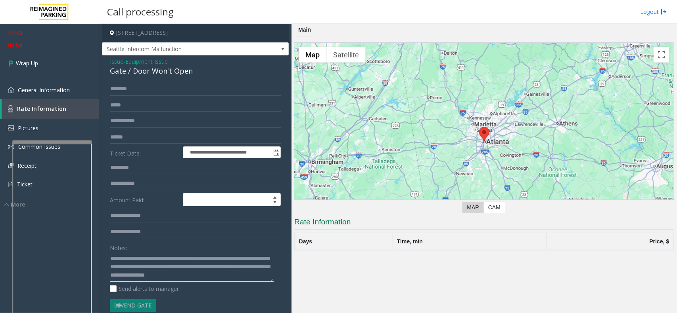
click at [184, 274] on textarea at bounding box center [192, 267] width 164 height 30
click at [185, 280] on textarea at bounding box center [192, 267] width 164 height 30
click at [122, 277] on textarea at bounding box center [192, 267] width 164 height 30
type textarea "**********"
click at [73, 64] on link "Wrap Up" at bounding box center [49, 63] width 99 height 23
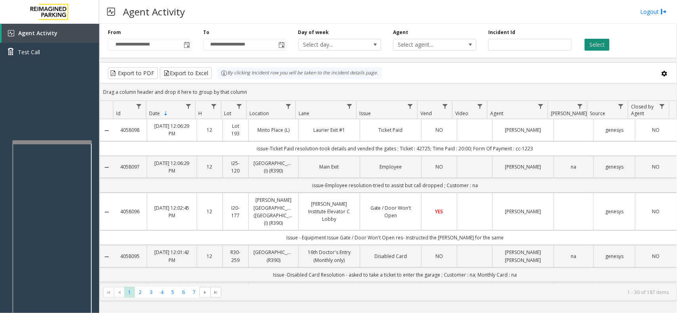
drag, startPoint x: 597, startPoint y: 48, endPoint x: 573, endPoint y: 87, distance: 45.9
click at [598, 49] on button "Select" at bounding box center [596, 45] width 25 height 12
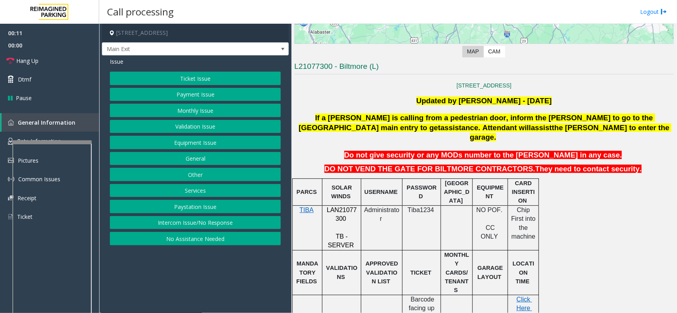
scroll to position [297, 0]
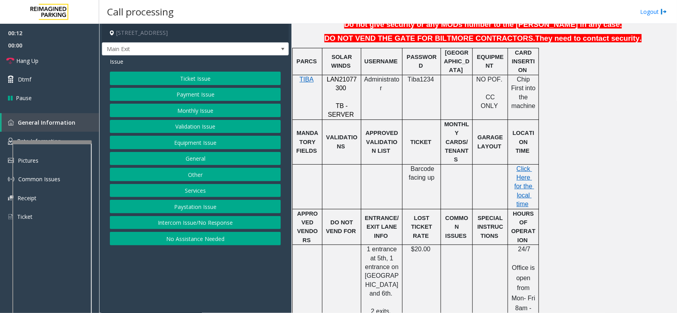
click at [341, 76] on span "LAN21077300" at bounding box center [342, 83] width 30 height 15
click at [342, 76] on span "LAN21077300" at bounding box center [342, 83] width 30 height 15
copy span "LAN21077300"
drag, startPoint x: 209, startPoint y: 107, endPoint x: 214, endPoint y: 107, distance: 4.8
click at [214, 107] on button "Monthly Issue" at bounding box center [195, 110] width 171 height 13
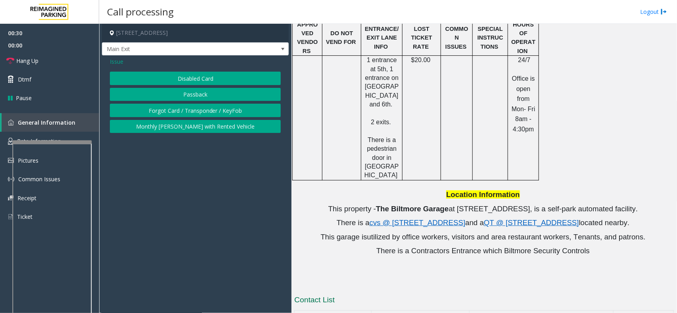
scroll to position [520, 0]
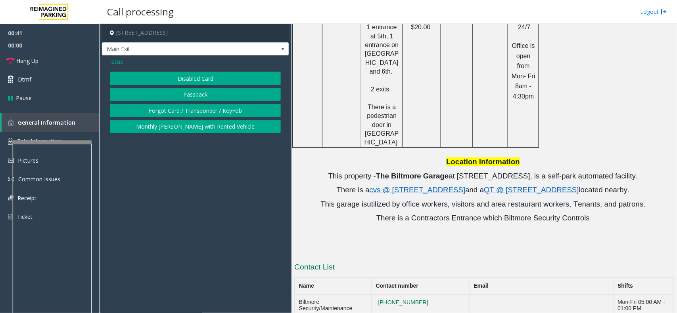
click at [220, 107] on button "Forgot Card / Transponder / KeyFob" at bounding box center [195, 110] width 171 height 13
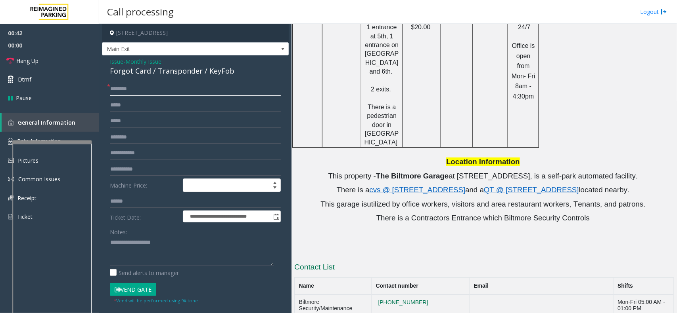
click at [155, 92] on input "text" at bounding box center [195, 88] width 171 height 13
paste textarea "**********"
click at [153, 262] on textarea at bounding box center [192, 252] width 164 height 30
click at [145, 74] on div "Forgot Card / Transponder / KeyFob" at bounding box center [195, 71] width 171 height 11
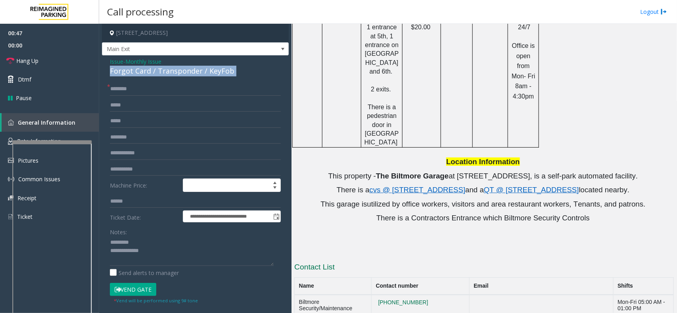
click at [145, 74] on div "Forgot Card / Transponder / KeyFob" at bounding box center [195, 71] width 171 height 11
copy div "Forgot Card / Transponder / KeyFob"
click at [140, 245] on textarea at bounding box center [192, 252] width 164 height 30
paste textarea "**********"
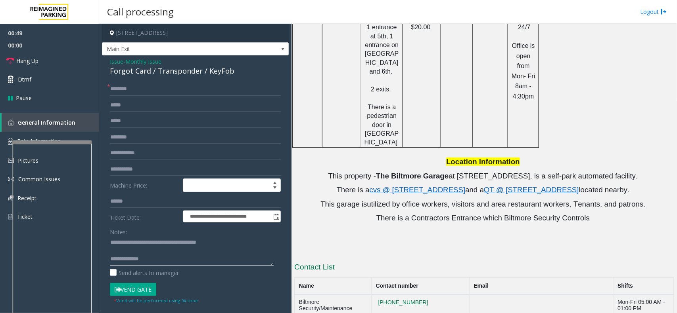
type textarea "**********"
click at [138, 155] on input "text" at bounding box center [195, 153] width 171 height 13
type input "****"
click at [177, 90] on input "text" at bounding box center [195, 88] width 171 height 13
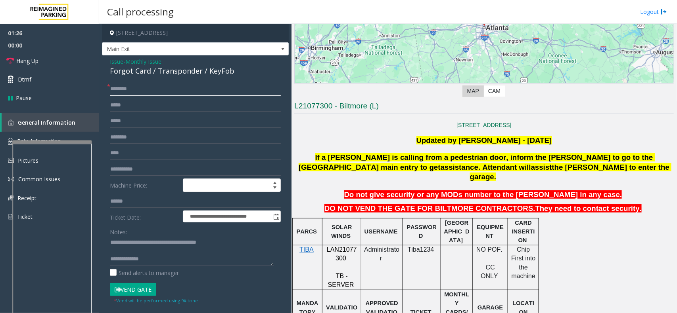
scroll to position [123, 0]
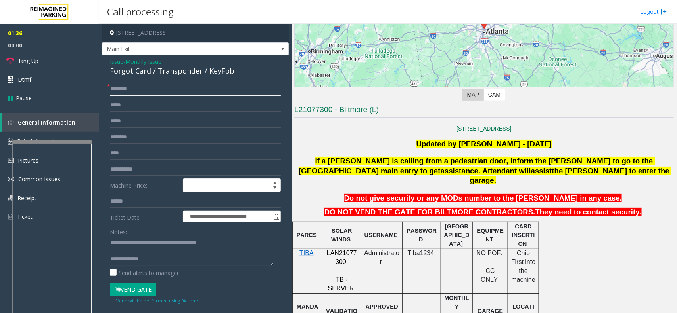
click at [135, 92] on input "text" at bounding box center [195, 88] width 171 height 13
type input "**********"
click at [177, 261] on textarea at bounding box center [192, 252] width 164 height 30
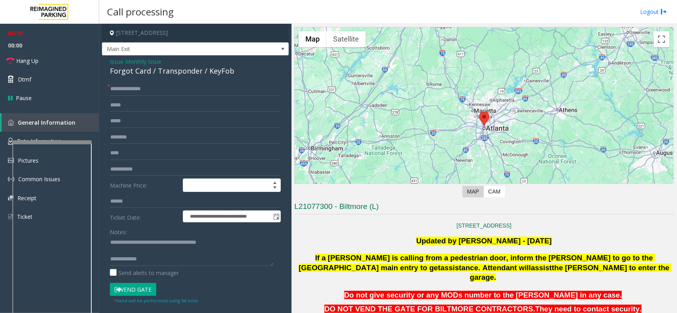
scroll to position [0, 0]
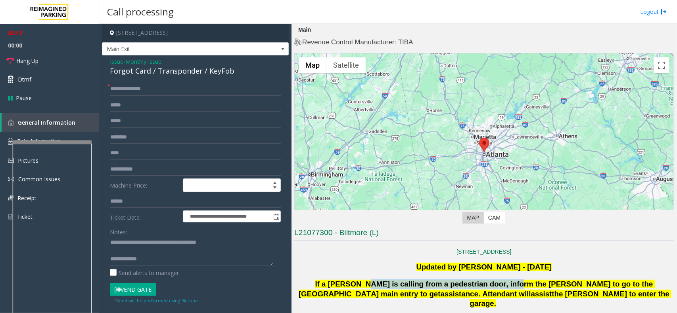
drag, startPoint x: 344, startPoint y: 285, endPoint x: 476, endPoint y: 284, distance: 132.4
click at [476, 284] on span "If a [PERSON_NAME] is calling from a pedestrian door, inform the [PERSON_NAME] …" at bounding box center [476, 289] width 356 height 18
click at [156, 265] on textarea at bounding box center [192, 252] width 164 height 30
paste textarea "**********"
type textarea "**********"
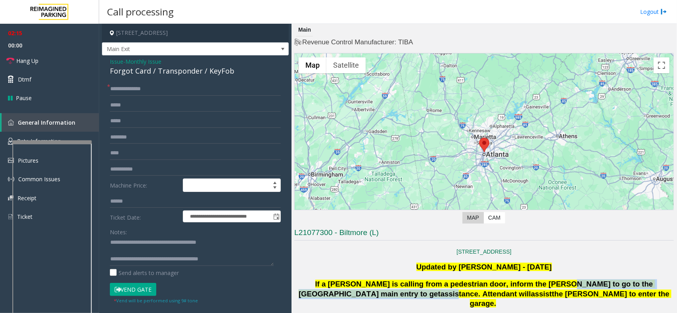
drag, startPoint x: 519, startPoint y: 283, endPoint x: 635, endPoint y: 287, distance: 116.2
click at [635, 287] on span "If a [PERSON_NAME] is calling from a pedestrian door, inform the [PERSON_NAME] …" at bounding box center [484, 294] width 373 height 28
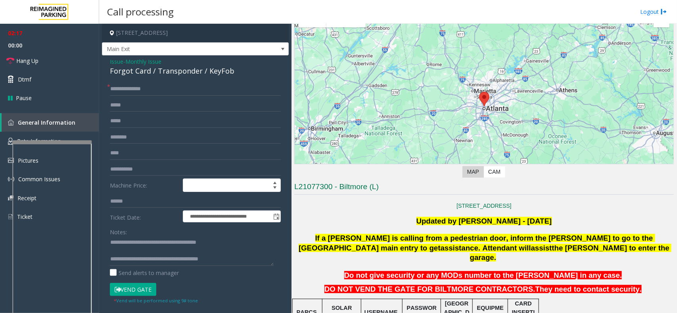
scroll to position [99, 0]
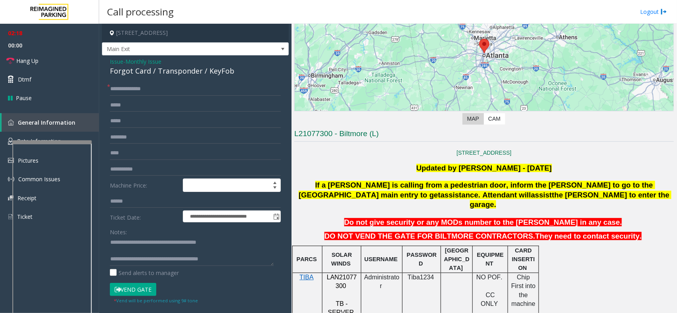
click at [149, 291] on button "Vend Gate" at bounding box center [133, 289] width 46 height 13
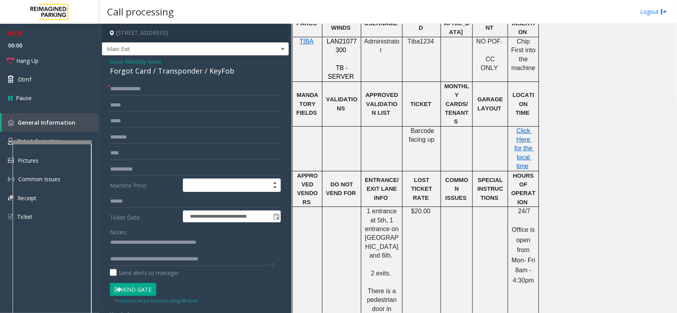
scroll to position [347, 0]
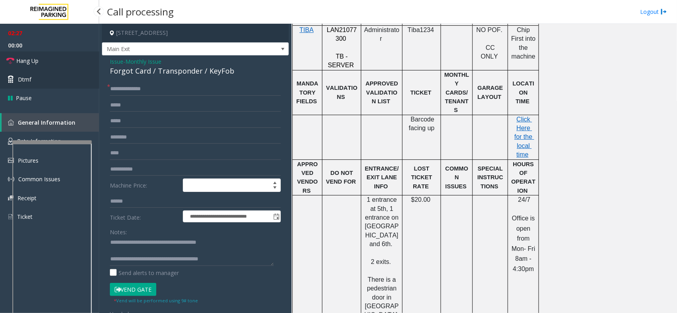
drag, startPoint x: 76, startPoint y: 63, endPoint x: 84, endPoint y: 72, distance: 11.8
click at [76, 63] on link "Hang Up" at bounding box center [49, 61] width 99 height 19
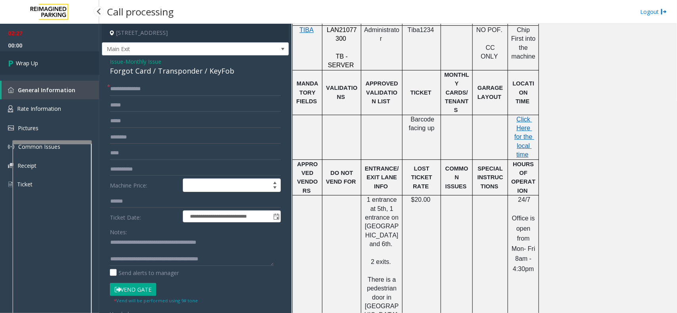
drag, startPoint x: 59, startPoint y: 64, endPoint x: 95, endPoint y: 97, distance: 49.1
click at [60, 65] on link "Wrap Up" at bounding box center [49, 63] width 99 height 23
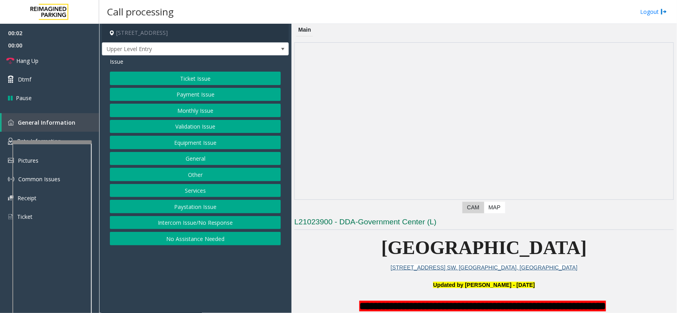
click at [177, 223] on button "Intercom Issue/No Response" at bounding box center [195, 222] width 171 height 13
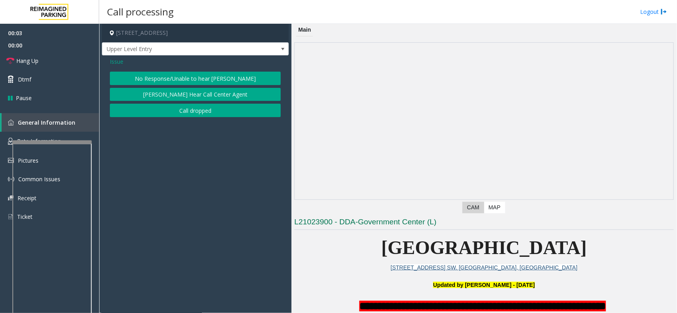
click at [181, 75] on button "No Response/Unable to hear [PERSON_NAME]" at bounding box center [195, 78] width 171 height 13
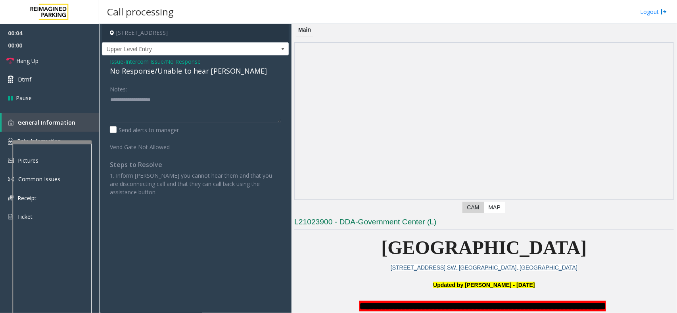
click at [177, 72] on div "No Response/Unable to hear [PERSON_NAME]" at bounding box center [195, 71] width 171 height 11
click at [178, 71] on div "No Response/Unable to hear [PERSON_NAME]" at bounding box center [195, 71] width 171 height 11
type textarea "**********"
click at [57, 72] on link "Dtmf" at bounding box center [49, 79] width 99 height 19
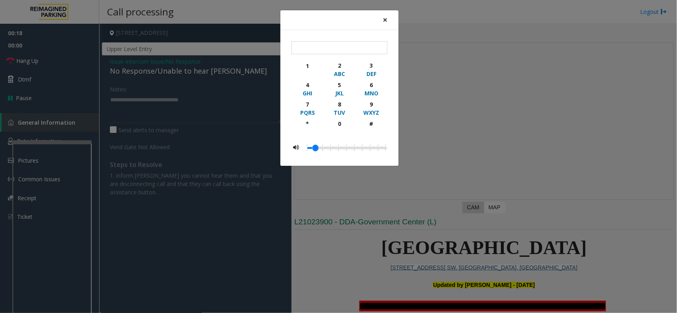
click at [382, 20] on span "×" at bounding box center [384, 19] width 5 height 11
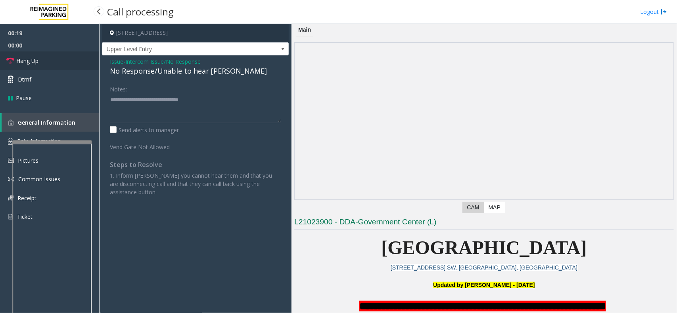
click at [50, 60] on link "Hang Up" at bounding box center [49, 61] width 99 height 19
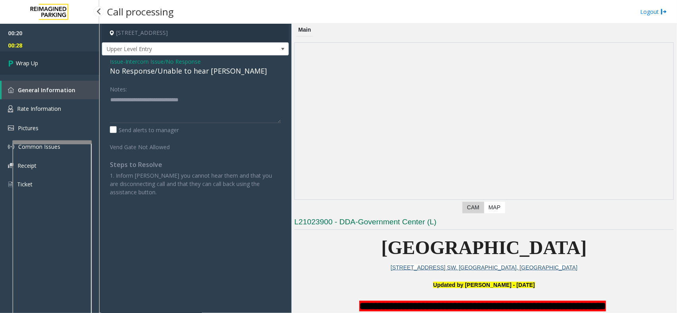
click at [31, 64] on span "Wrap Up" at bounding box center [27, 63] width 22 height 8
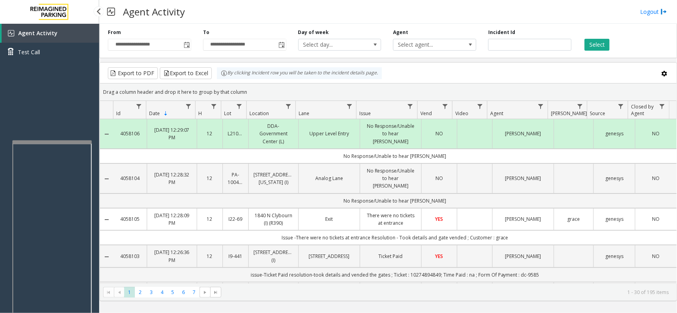
click at [56, 29] on link "Agent Activity" at bounding box center [50, 33] width 97 height 19
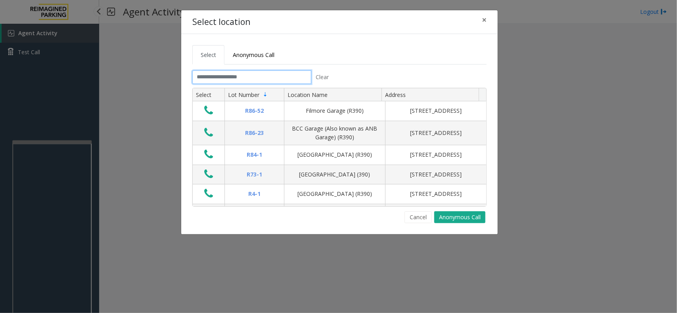
drag, startPoint x: 226, startPoint y: 77, endPoint x: 222, endPoint y: 80, distance: 4.6
click at [226, 77] on input "text" at bounding box center [251, 77] width 119 height 13
click at [227, 80] on input "text" at bounding box center [251, 77] width 119 height 13
click at [303, 80] on input "text" at bounding box center [251, 77] width 119 height 13
click at [287, 80] on input "text" at bounding box center [251, 77] width 119 height 13
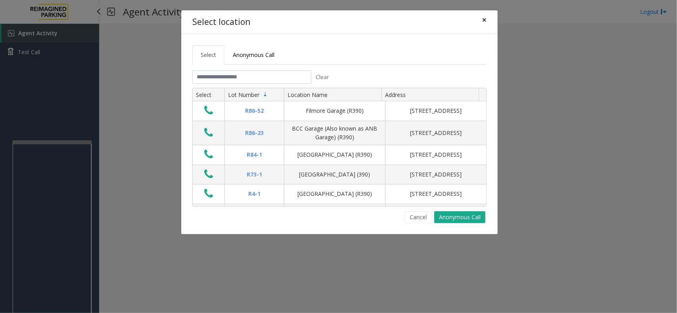
click at [486, 21] on span "×" at bounding box center [484, 19] width 5 height 11
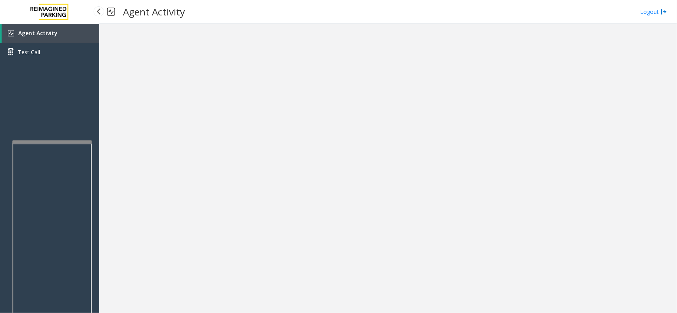
click at [48, 32] on span "Agent Activity" at bounding box center [37, 33] width 39 height 8
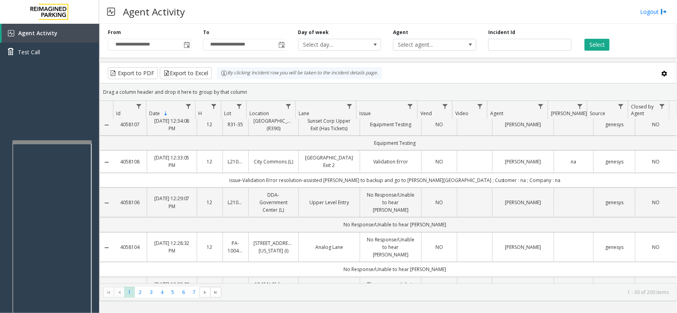
scroll to position [149, 0]
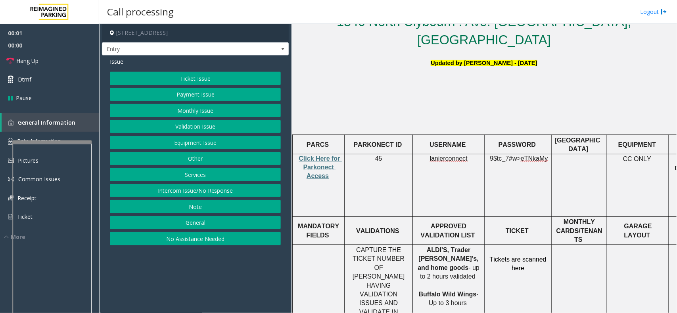
scroll to position [248, 0]
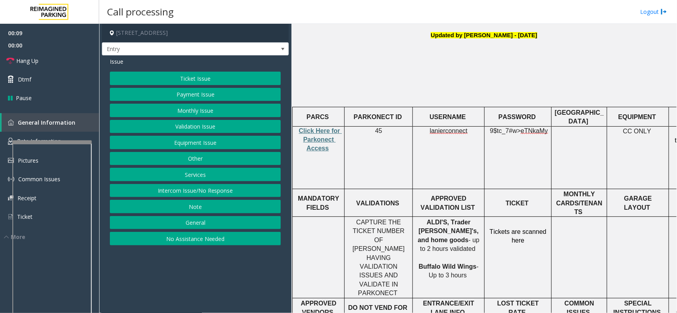
click at [201, 145] on button "Equipment Issue" at bounding box center [195, 142] width 171 height 13
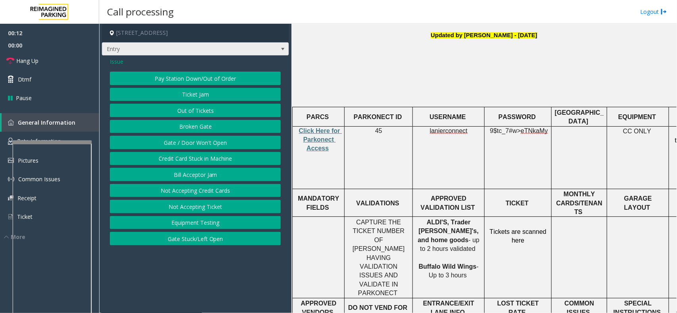
click at [221, 52] on span "Entry" at bounding box center [176, 49] width 149 height 13
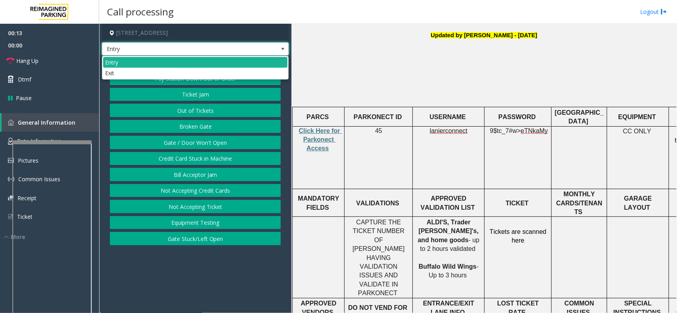
click at [377, 163] on td "45" at bounding box center [378, 157] width 68 height 63
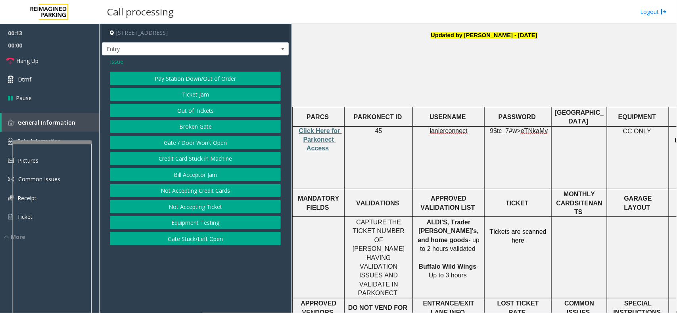
click at [312, 127] on p "Click Here for Parkonect Access" at bounding box center [318, 140] width 46 height 27
click at [322, 127] on p "Click Here for Parkonect Access" at bounding box center [318, 140] width 46 height 27
click at [318, 128] on span "Click Here for Parkonect Access" at bounding box center [320, 140] width 43 height 25
click at [458, 128] on span "lanierconnect" at bounding box center [449, 131] width 38 height 7
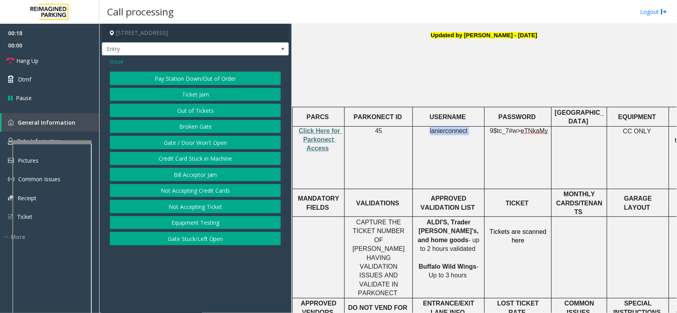
copy p "lanierconnect"
click at [518, 128] on span "9$tc_7#w>" at bounding box center [504, 131] width 31 height 7
drag, startPoint x: 203, startPoint y: 111, endPoint x: 282, endPoint y: 135, distance: 83.1
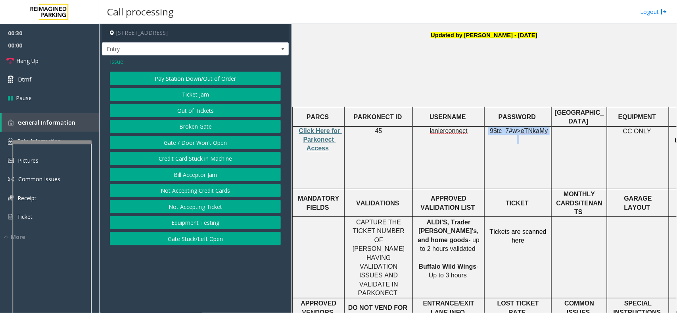
click at [203, 111] on button "Out of Tickets" at bounding box center [195, 110] width 171 height 13
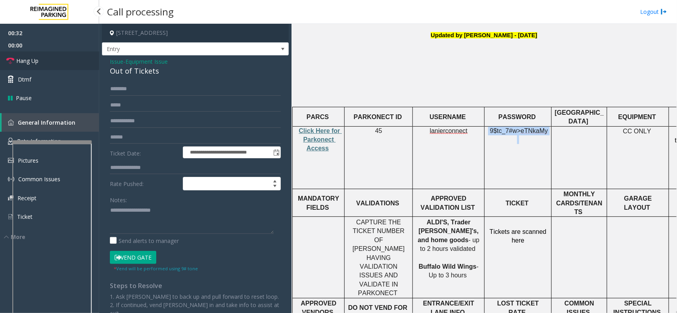
drag, startPoint x: 54, startPoint y: 61, endPoint x: 92, endPoint y: 64, distance: 37.8
click at [55, 60] on link "Hang Up" at bounding box center [49, 61] width 99 height 19
click at [114, 59] on span "Issue" at bounding box center [116, 61] width 13 height 8
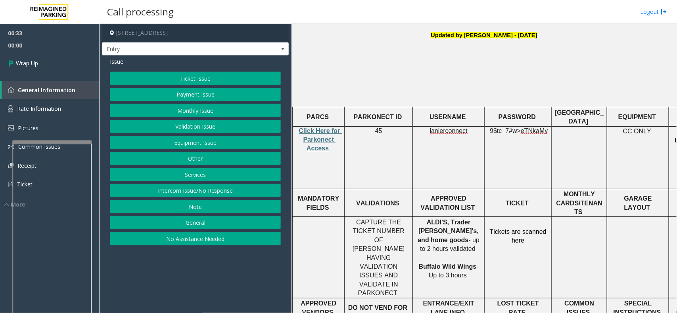
click at [169, 76] on button "Ticket Issue" at bounding box center [195, 78] width 171 height 13
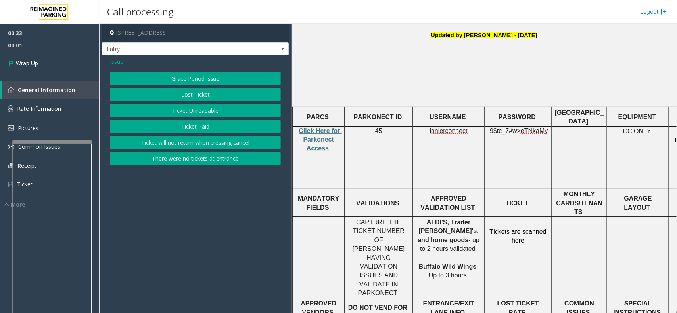
click at [212, 159] on button "There were no tickets at entrance" at bounding box center [195, 158] width 171 height 13
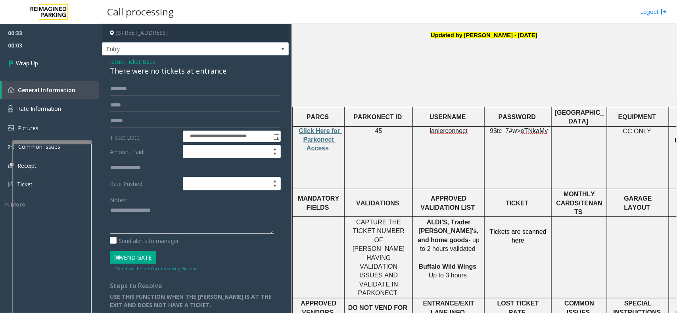
drag, startPoint x: 149, startPoint y: 222, endPoint x: 148, endPoint y: 201, distance: 21.1
click at [149, 222] on textarea at bounding box center [192, 220] width 164 height 30
paste textarea "**********"
click at [153, 78] on div "**********" at bounding box center [195, 244] width 187 height 378
click at [155, 74] on div "There were no tickets at entrance" at bounding box center [195, 71] width 171 height 11
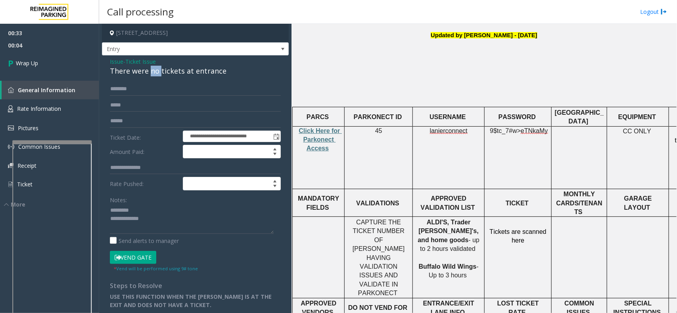
click at [155, 74] on div "There were no tickets at entrance" at bounding box center [195, 71] width 171 height 11
click at [151, 207] on textarea at bounding box center [192, 220] width 164 height 30
paste textarea "**********"
click at [168, 235] on div "Notes: Send alerts to manager" at bounding box center [195, 219] width 171 height 52
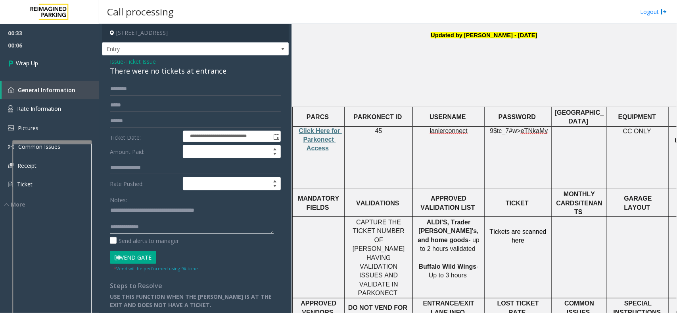
click at [168, 226] on textarea at bounding box center [192, 220] width 164 height 30
click at [165, 218] on textarea at bounding box center [192, 220] width 164 height 30
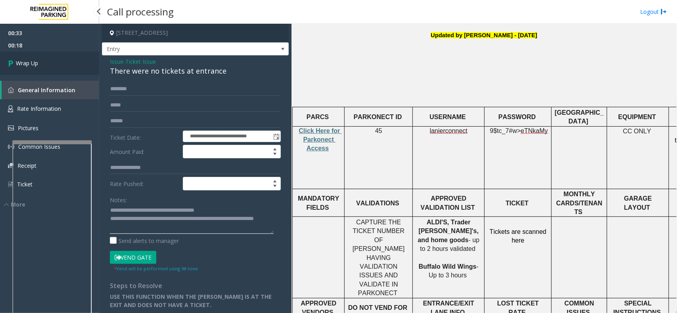
type textarea "**********"
drag, startPoint x: 42, startPoint y: 63, endPoint x: 40, endPoint y: 69, distance: 6.2
click at [42, 64] on link "Wrap Up" at bounding box center [49, 63] width 99 height 23
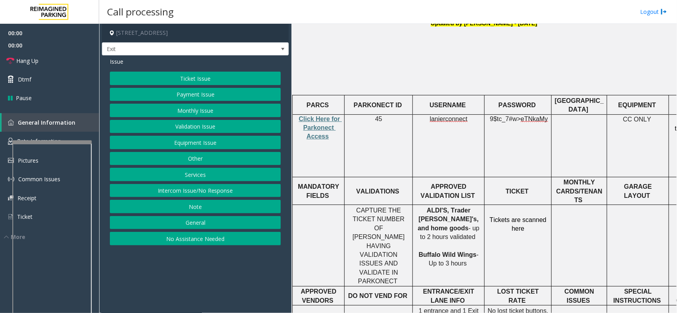
scroll to position [297, 0]
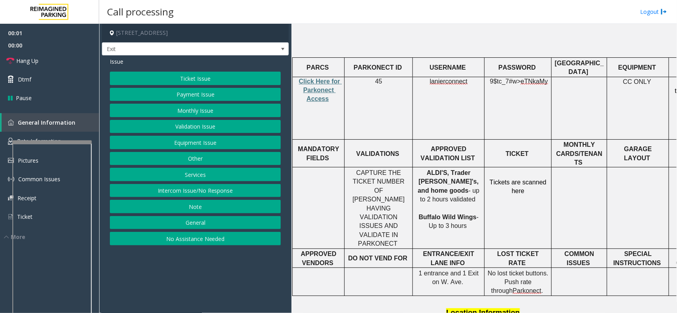
click at [329, 96] on span at bounding box center [330, 99] width 2 height 7
click at [320, 78] on span "Click Here for Parkonect Access" at bounding box center [320, 90] width 43 height 25
click at [181, 80] on button "Ticket Issue" at bounding box center [195, 78] width 171 height 13
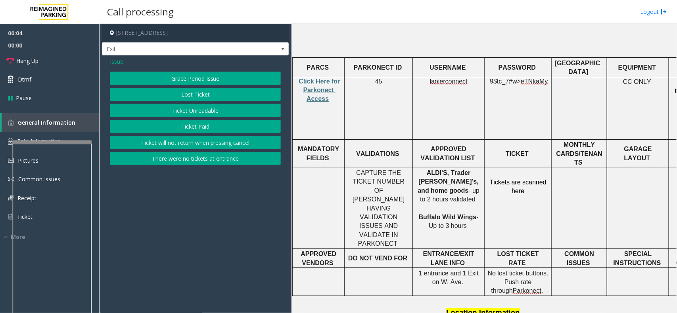
click at [205, 168] on div "Issue Grace Period Issue Lost Ticket Ticket Unreadable Ticket Paid Ticket will …" at bounding box center [195, 112] width 187 height 114
click at [206, 147] on button "Ticket will not return when pressing cancel" at bounding box center [195, 142] width 171 height 13
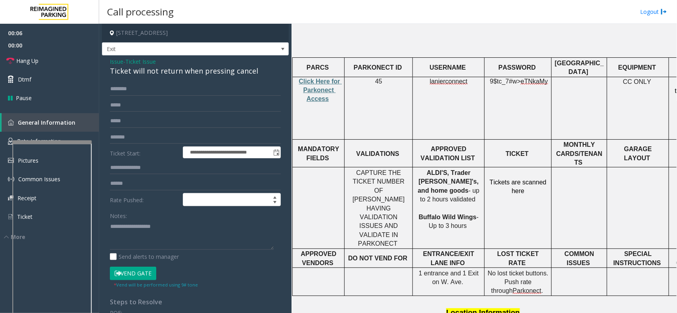
drag, startPoint x: 115, startPoint y: 60, endPoint x: 118, endPoint y: 69, distance: 8.8
click at [115, 61] on span "Issue" at bounding box center [116, 61] width 13 height 8
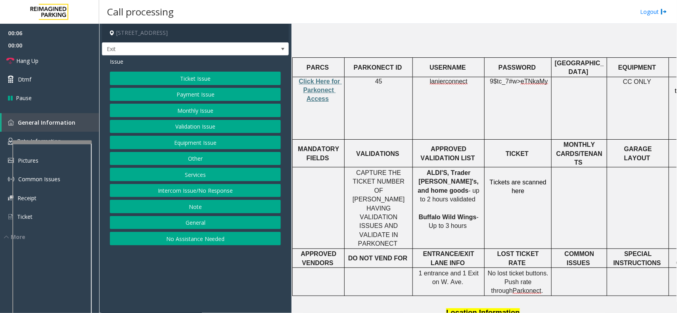
click at [193, 76] on button "Ticket Issue" at bounding box center [195, 78] width 171 height 13
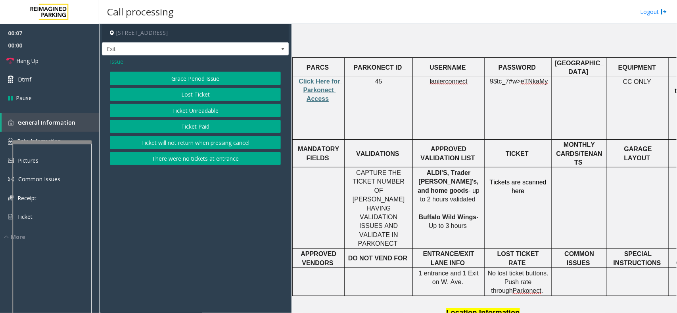
click at [206, 159] on button "There were no tickets at entrance" at bounding box center [195, 158] width 171 height 13
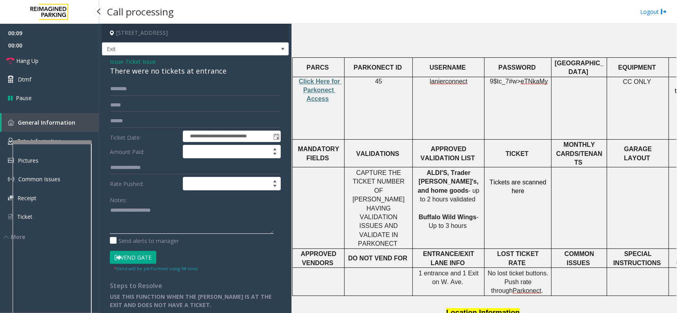
click at [113, 212] on textarea at bounding box center [192, 220] width 164 height 30
paste textarea "**********"
click at [180, 66] on div "There were no tickets at entrance" at bounding box center [195, 71] width 171 height 11
click at [179, 64] on div "Issue - Ticket Issue There were no tickets at entrance" at bounding box center [195, 66] width 171 height 19
click at [180, 74] on div "There were no tickets at entrance" at bounding box center [195, 71] width 171 height 11
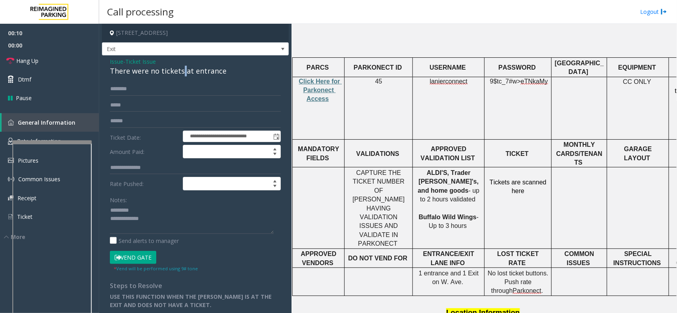
click at [180, 74] on div "There were no tickets at entrance" at bounding box center [195, 71] width 171 height 11
click at [157, 208] on textarea at bounding box center [192, 220] width 164 height 30
paste textarea "**********"
click at [164, 221] on textarea at bounding box center [192, 220] width 164 height 30
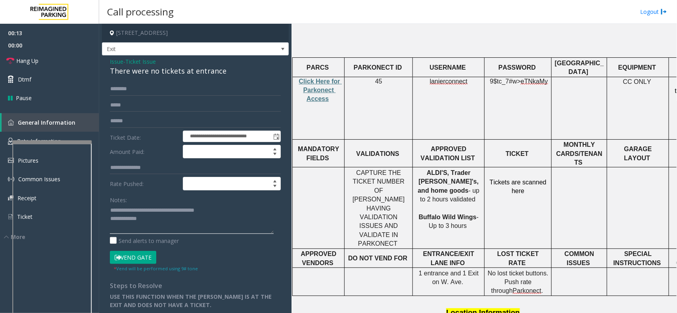
click at [110, 212] on textarea at bounding box center [192, 220] width 164 height 30
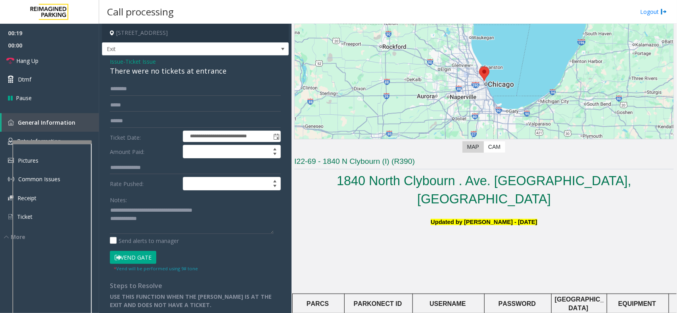
scroll to position [50, 0]
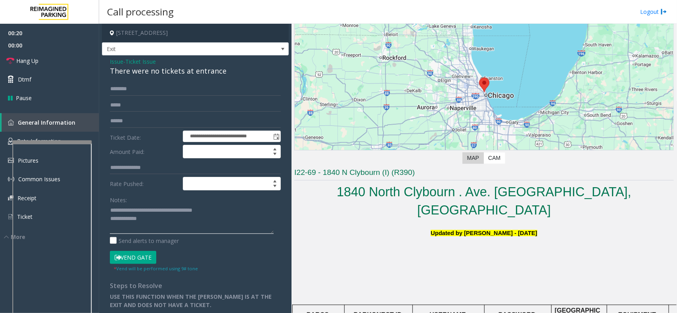
click at [168, 221] on textarea at bounding box center [192, 220] width 164 height 30
click at [162, 217] on textarea at bounding box center [192, 220] width 164 height 30
paste textarea "**********"
type textarea "**********"
click at [110, 84] on input "text" at bounding box center [195, 88] width 171 height 13
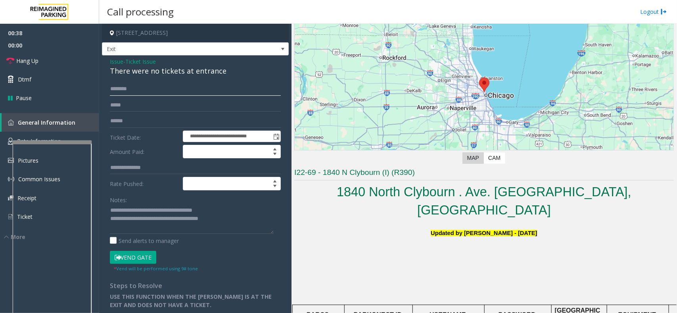
click at [163, 94] on input "text" at bounding box center [195, 88] width 171 height 13
type input "****"
click at [142, 258] on button "Vend Gate" at bounding box center [133, 257] width 46 height 13
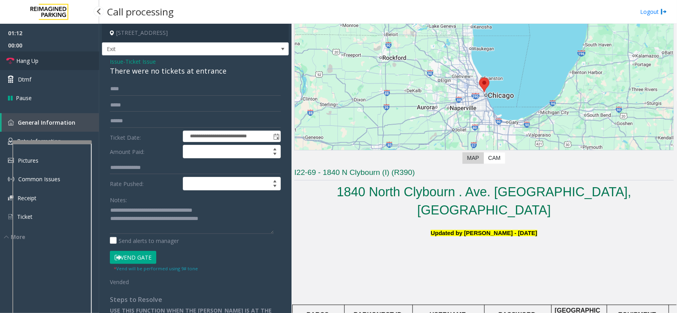
click at [43, 63] on link "Hang Up" at bounding box center [49, 61] width 99 height 19
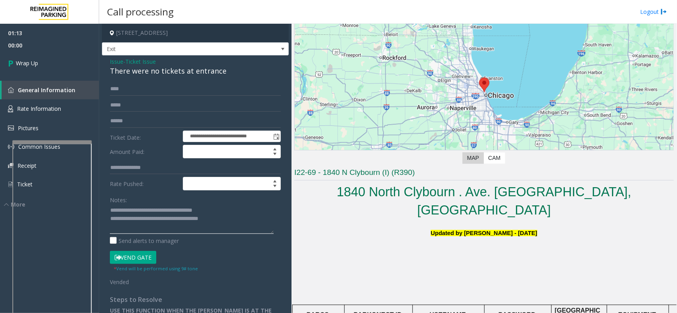
drag, startPoint x: 186, startPoint y: 218, endPoint x: 264, endPoint y: 231, distance: 78.6
click at [268, 230] on textarea at bounding box center [192, 220] width 164 height 30
click at [51, 61] on link "Wrap Up" at bounding box center [49, 63] width 99 height 23
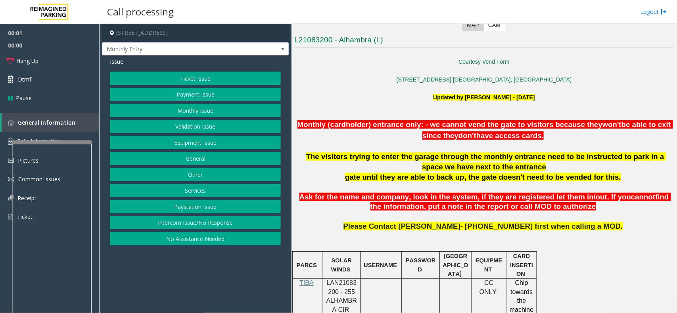
scroll to position [198, 0]
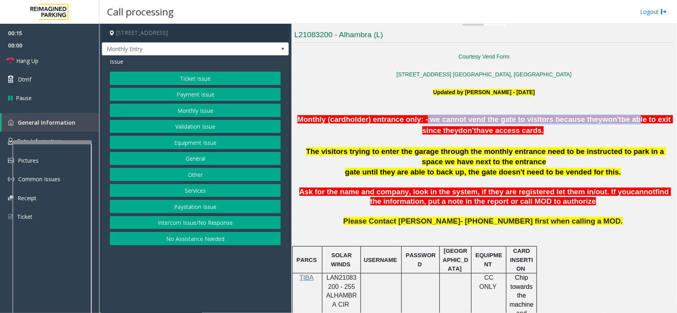
drag, startPoint x: 430, startPoint y: 120, endPoint x: 642, endPoint y: 119, distance: 212.0
click at [642, 119] on span "Monthly (cardholder) entrance only: - we cannot vend the gate to visitors becau…" at bounding box center [484, 124] width 375 height 19
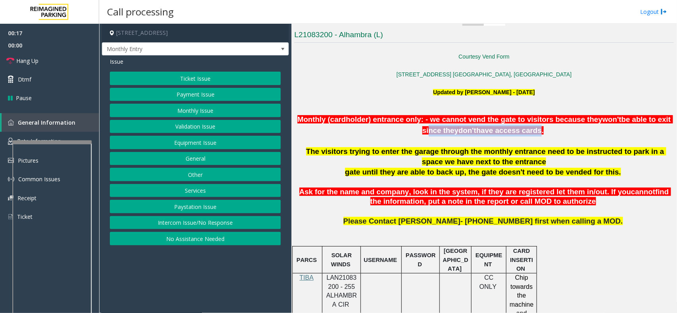
drag, startPoint x: 460, startPoint y: 133, endPoint x: 543, endPoint y: 132, distance: 82.8
click at [543, 132] on p "Monthly (cardholder) entrance only: - we cannot vend the gate to visitors becau…" at bounding box center [483, 126] width 379 height 22
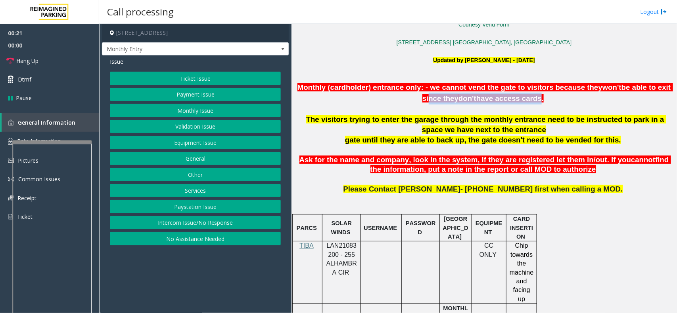
scroll to position [248, 0]
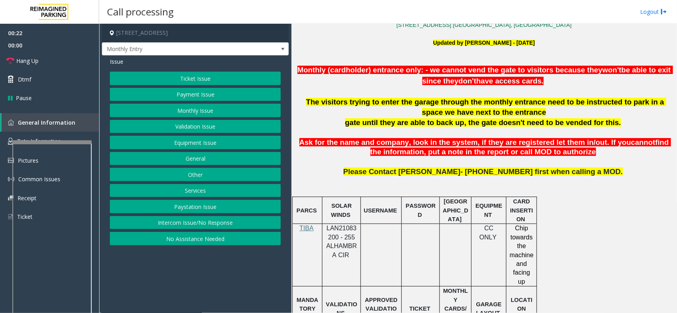
click at [331, 232] on span "LAN21083200 - 255 ALHAMBRA CIR" at bounding box center [341, 241] width 31 height 33
click at [347, 224] on div at bounding box center [341, 224] width 38 height 3
click at [342, 229] on span "LAN21083200 - 255 ALHAMBRA CIR" at bounding box center [341, 241] width 31 height 33
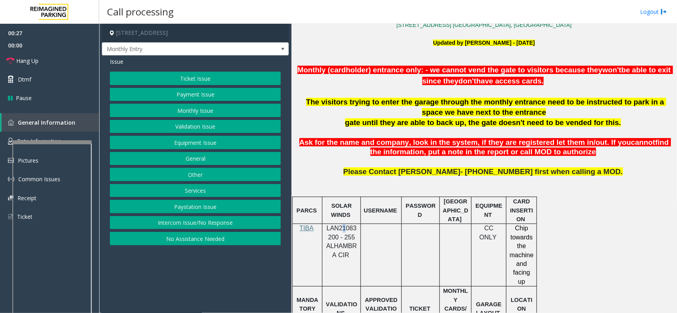
click at [345, 229] on span "LAN21083200 - 255 ALHAMBRA CIR" at bounding box center [341, 241] width 31 height 33
click at [346, 230] on span "LAN21083200 - 255 ALHAMBRA CIR" at bounding box center [341, 241] width 31 height 33
click at [393, 255] on td at bounding box center [381, 255] width 41 height 63
drag, startPoint x: 339, startPoint y: 238, endPoint x: 326, endPoint y: 227, distance: 16.9
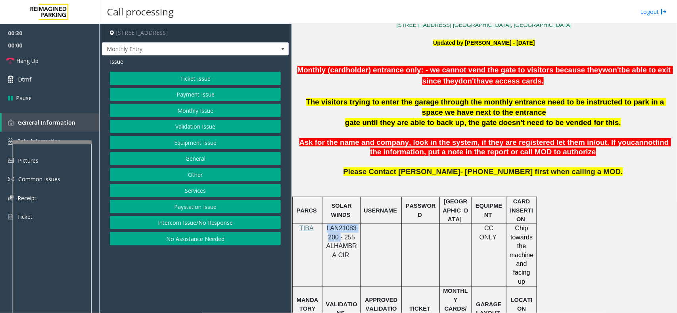
click at [326, 227] on p "LAN21083200 - 255 ALHAMBRA CIR" at bounding box center [341, 242] width 32 height 36
click at [215, 107] on button "Monthly Issue" at bounding box center [195, 110] width 171 height 13
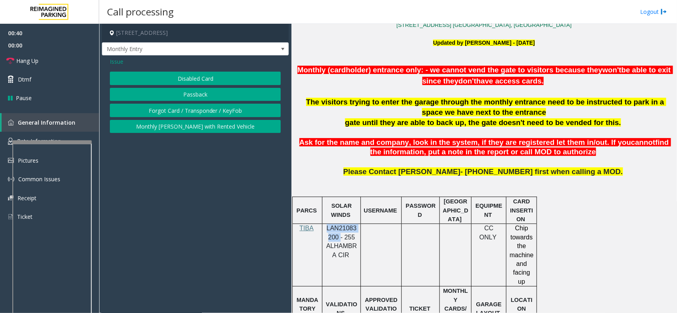
click at [223, 96] on button "Passback" at bounding box center [195, 94] width 171 height 13
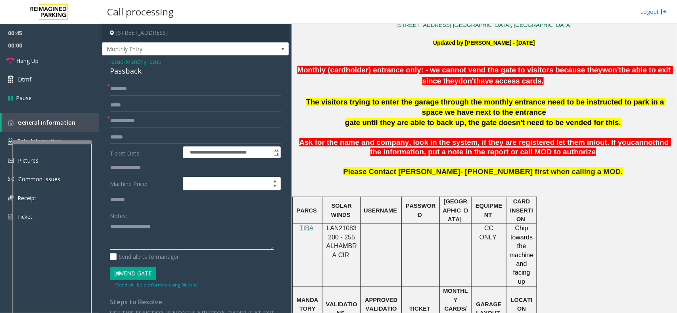
click at [197, 225] on textarea at bounding box center [192, 235] width 164 height 30
paste textarea "**********"
click at [127, 66] on div "Passback" at bounding box center [195, 71] width 171 height 11
drag, startPoint x: 127, startPoint y: 66, endPoint x: 126, endPoint y: 70, distance: 4.1
click at [126, 67] on div "Passback" at bounding box center [195, 71] width 171 height 11
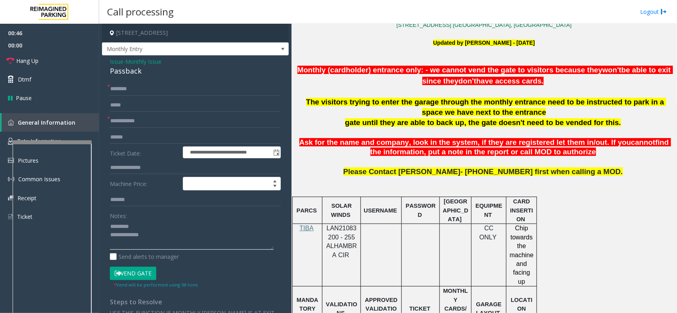
click at [171, 221] on textarea at bounding box center [192, 235] width 164 height 30
paste textarea "********"
click at [191, 243] on textarea at bounding box center [192, 235] width 164 height 30
type textarea "**********"
click at [168, 124] on input "text" at bounding box center [195, 121] width 171 height 13
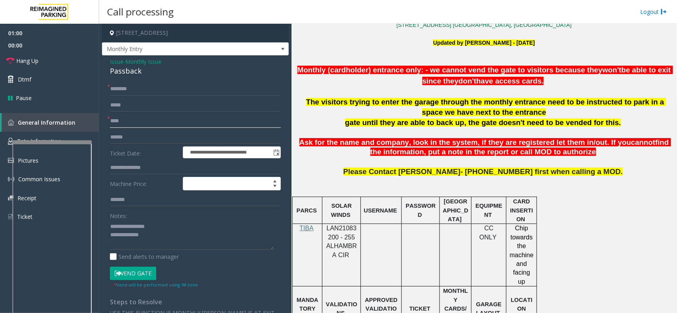
type input "****"
click at [147, 86] on input "text" at bounding box center [195, 88] width 171 height 13
type input "**********"
click at [162, 238] on textarea at bounding box center [192, 235] width 164 height 30
drag, startPoint x: 67, startPoint y: 64, endPoint x: 76, endPoint y: 72, distance: 11.5
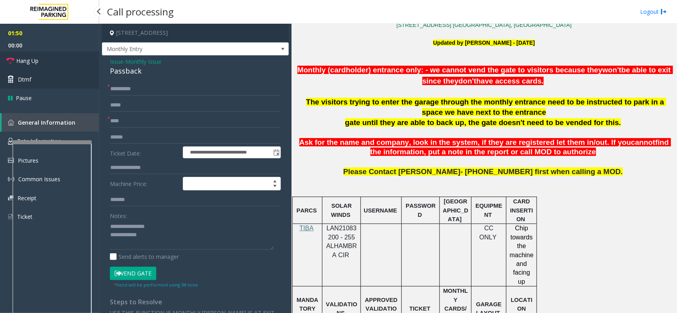
click at [67, 64] on link "Hang Up" at bounding box center [49, 61] width 99 height 19
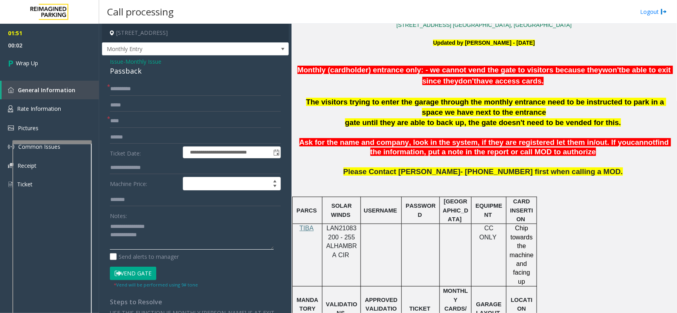
click at [163, 243] on textarea at bounding box center [192, 235] width 164 height 30
click at [155, 237] on textarea at bounding box center [192, 235] width 164 height 30
type textarea "**********"
drag, startPoint x: 157, startPoint y: 96, endPoint x: 159, endPoint y: 106, distance: 10.0
click at [164, 97] on form "**********" at bounding box center [195, 185] width 171 height 206
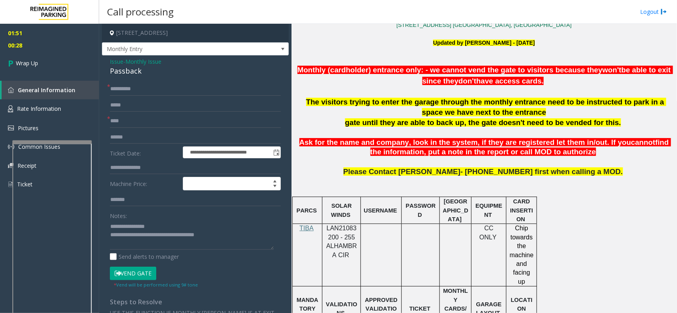
click at [155, 112] on form "**********" at bounding box center [195, 185] width 171 height 206
click at [132, 123] on input "****" at bounding box center [195, 121] width 171 height 13
click at [57, 54] on link "Wrap Up" at bounding box center [49, 63] width 99 height 23
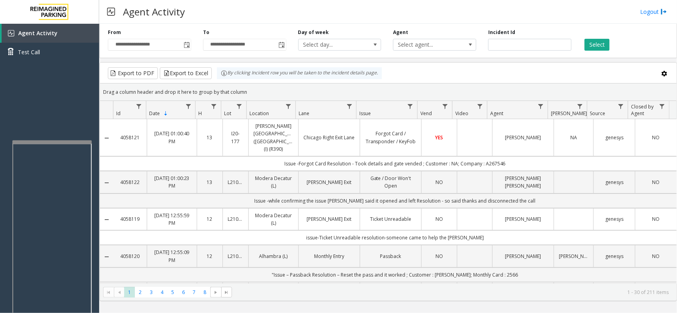
click at [638, 19] on div "Agent Activity Logout" at bounding box center [387, 12] width 577 height 24
click at [643, 13] on link "Logout" at bounding box center [653, 12] width 27 height 8
